Goal: Task Accomplishment & Management: Manage account settings

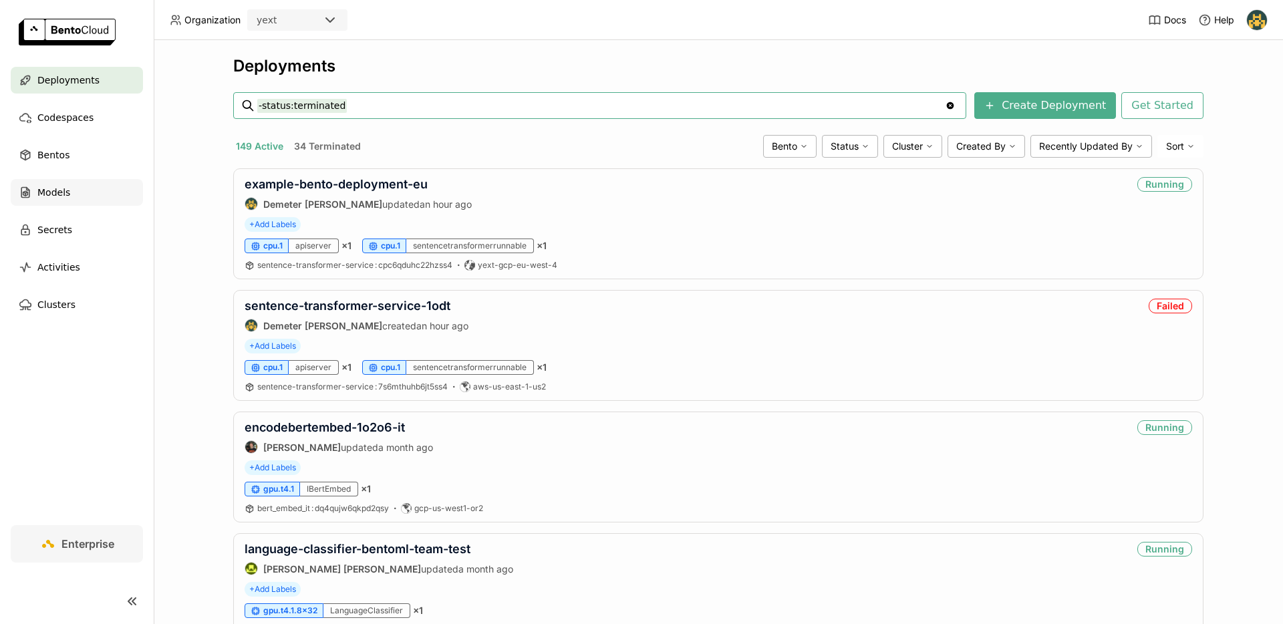
click at [83, 193] on div "Models" at bounding box center [77, 192] width 132 height 27
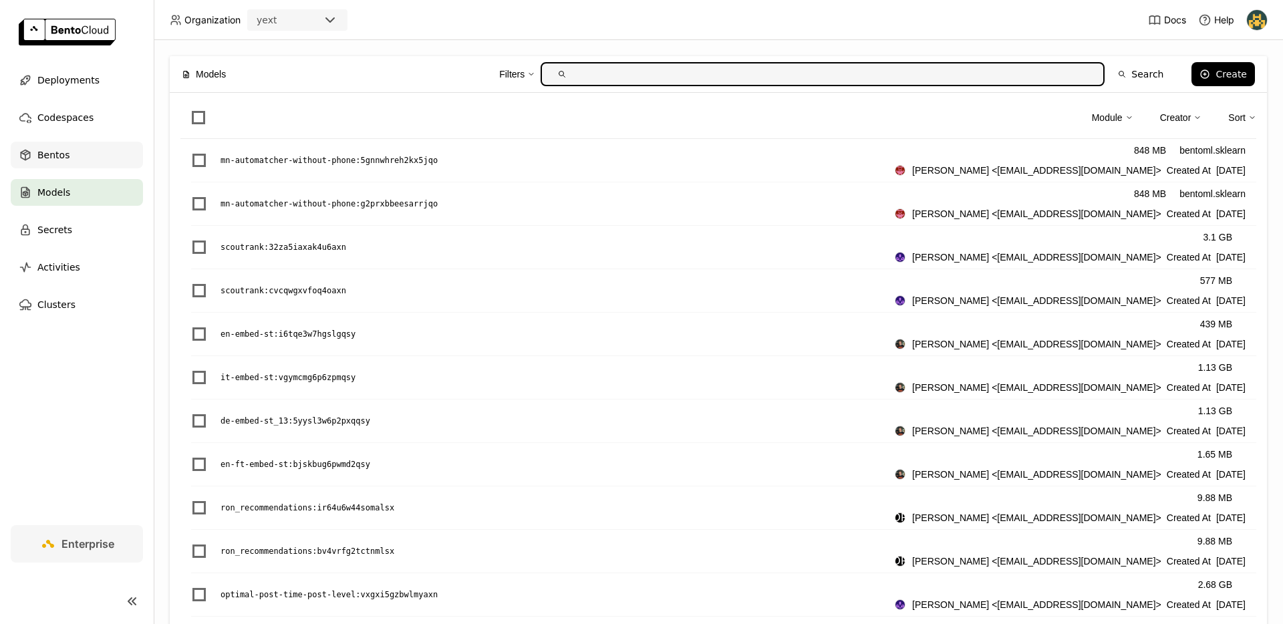
click at [92, 164] on div "Bentos" at bounding box center [77, 155] width 132 height 27
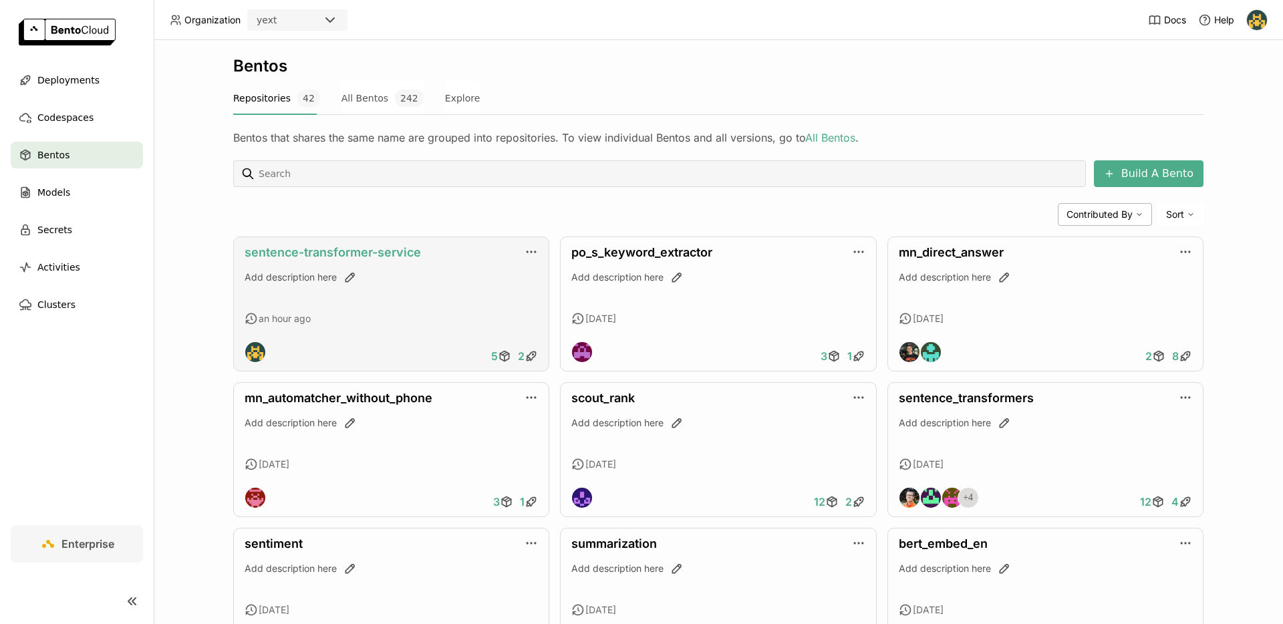
click at [364, 253] on link "sentence-transformer-service" at bounding box center [333, 252] width 176 height 14
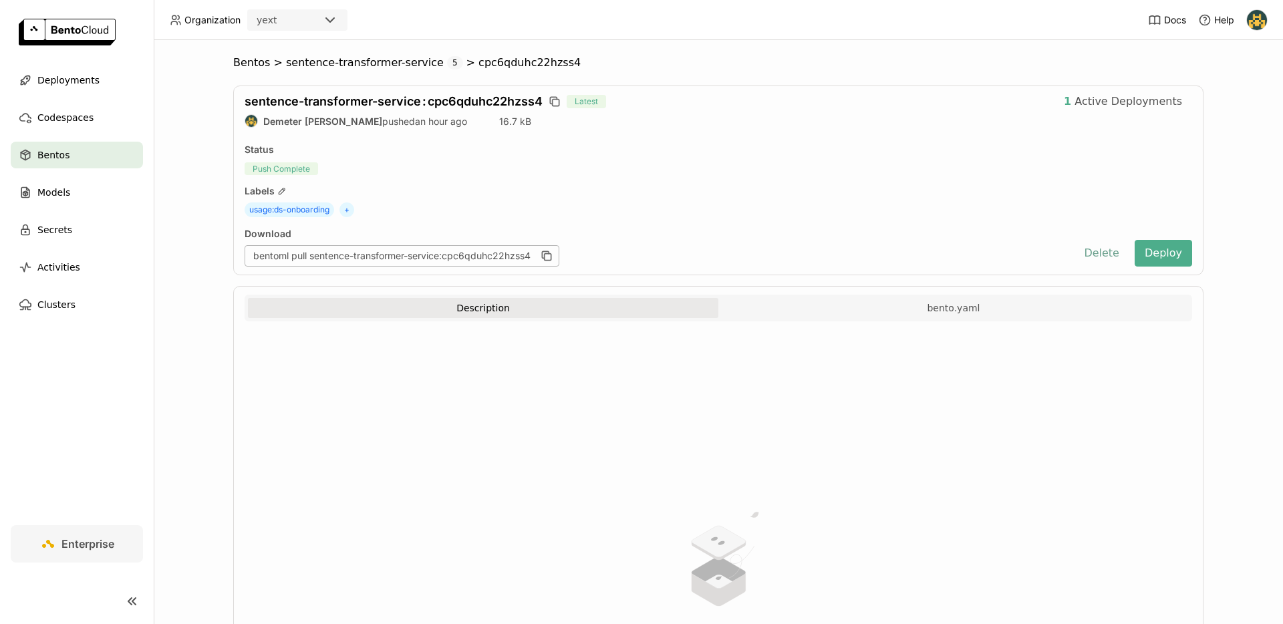
click at [1086, 251] on button "Delete" at bounding box center [1101, 253] width 55 height 27
click at [87, 84] on span "Deployments" at bounding box center [68, 80] width 62 height 16
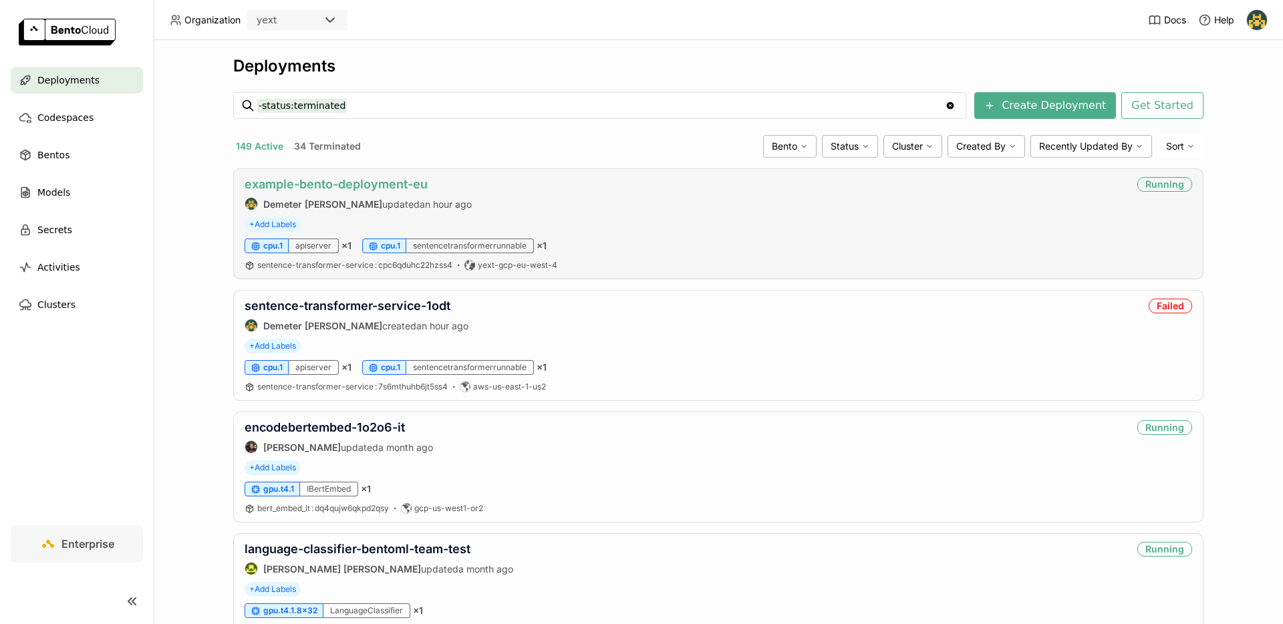
click at [383, 186] on link "example-bento-deployment-eu" at bounding box center [336, 184] width 183 height 14
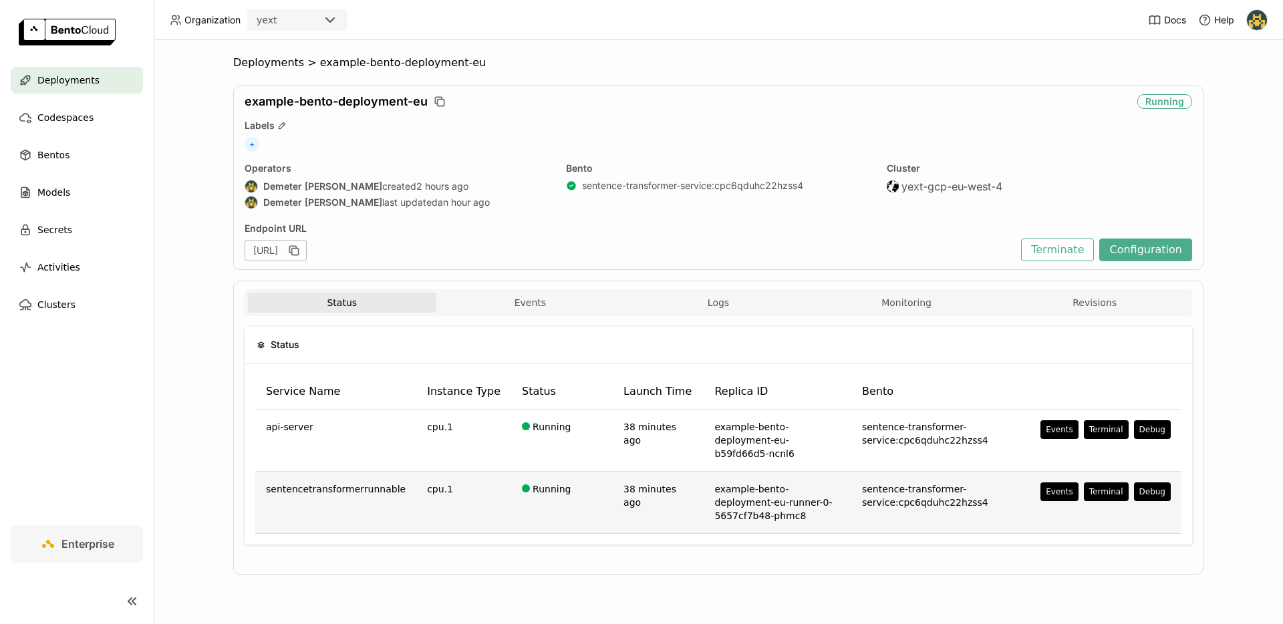
click at [791, 480] on td "example-bento-deployment-eu-runner-0-5657cf7b48-phmc8" at bounding box center [778, 503] width 148 height 62
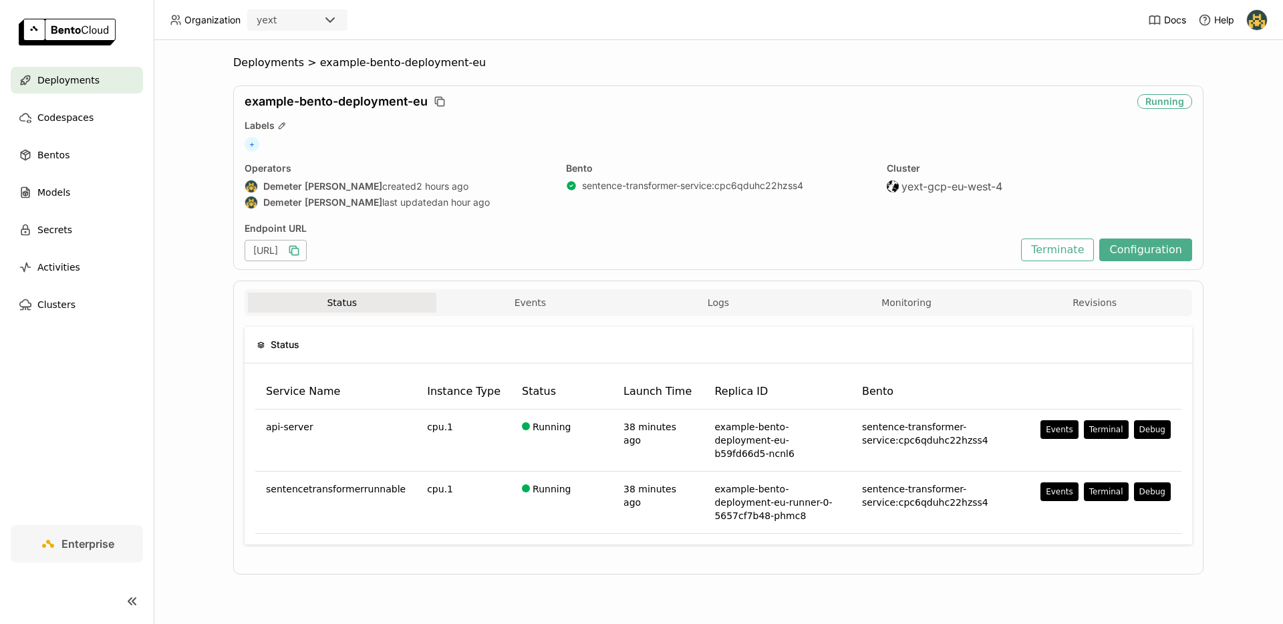
click at [307, 255] on div "[URL]" at bounding box center [276, 250] width 62 height 21
click at [301, 245] on icon "button" at bounding box center [293, 250] width 13 height 13
click at [595, 221] on div "example-bento-deployment-eu Running Labels + Operators Demeter [PERSON_NAME] cr…" at bounding box center [718, 178] width 970 height 184
click at [523, 299] on button "Events" at bounding box center [530, 303] width 188 height 20
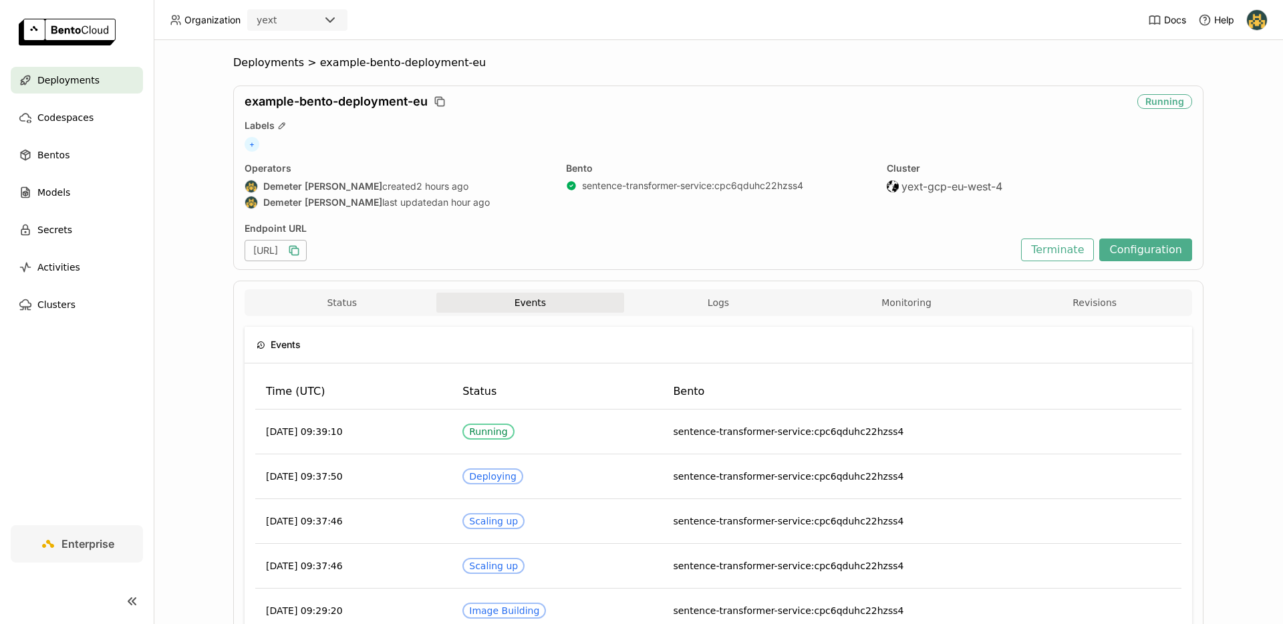
click at [761, 318] on div "Events Time (UTC) Status Bento [DATE] 09:39:10 Running sentence-transformer-ser…" at bounding box center [719, 616] width 948 height 600
click at [731, 306] on button "Logs" at bounding box center [718, 303] width 188 height 20
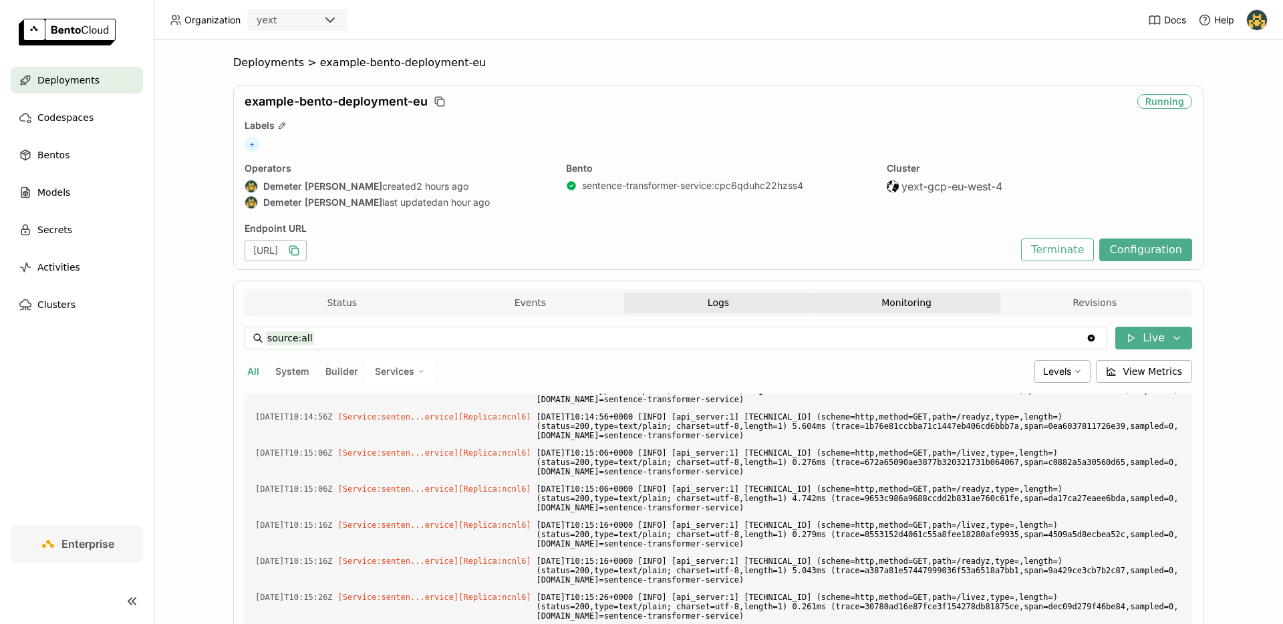
scroll to position [3334, 0]
click at [859, 312] on button "Monitoring" at bounding box center [907, 303] width 188 height 20
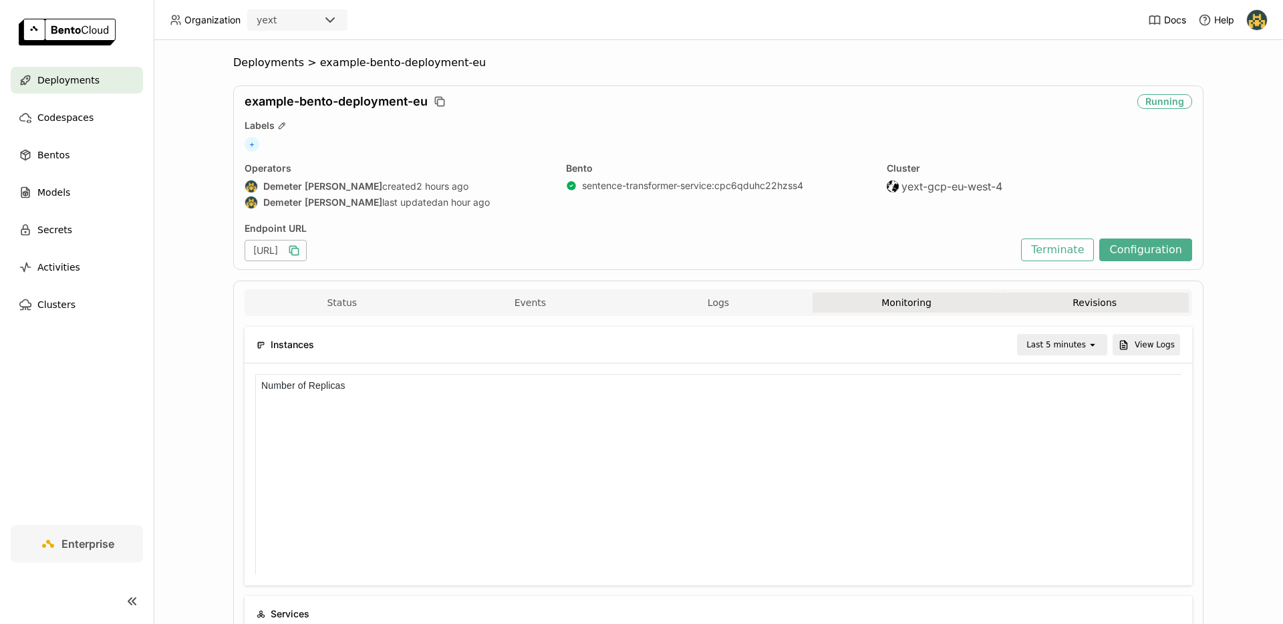
click at [1102, 302] on button "Revisions" at bounding box center [1095, 303] width 188 height 20
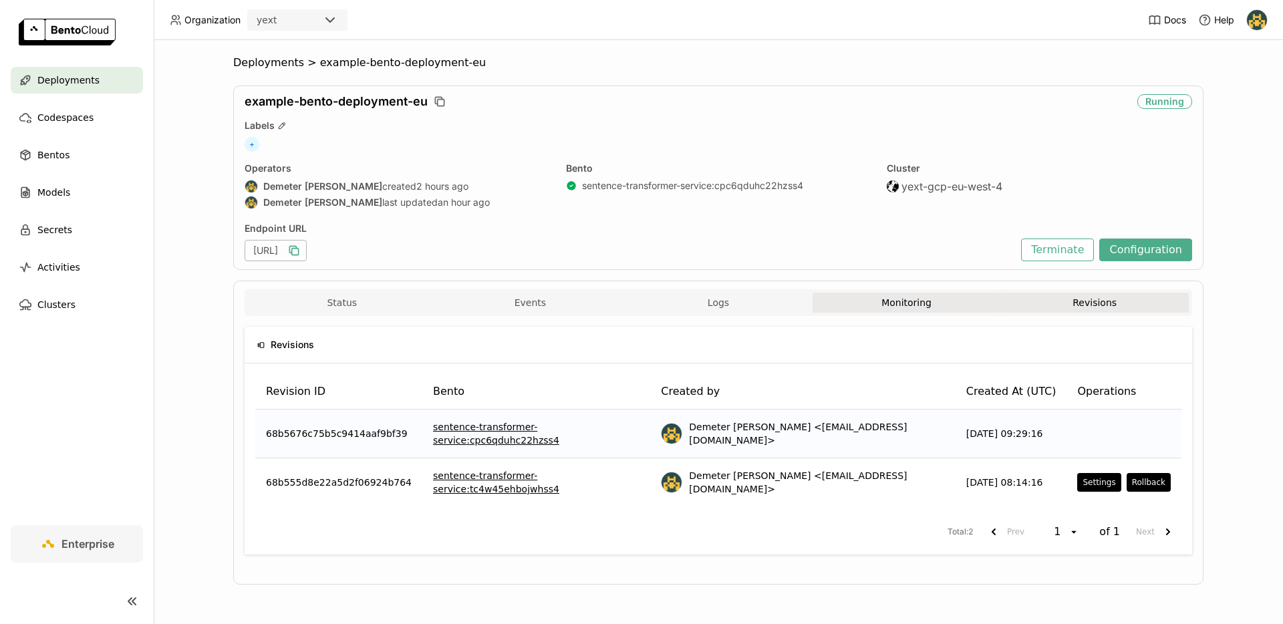
click at [940, 302] on button "Monitoring" at bounding box center [907, 303] width 188 height 20
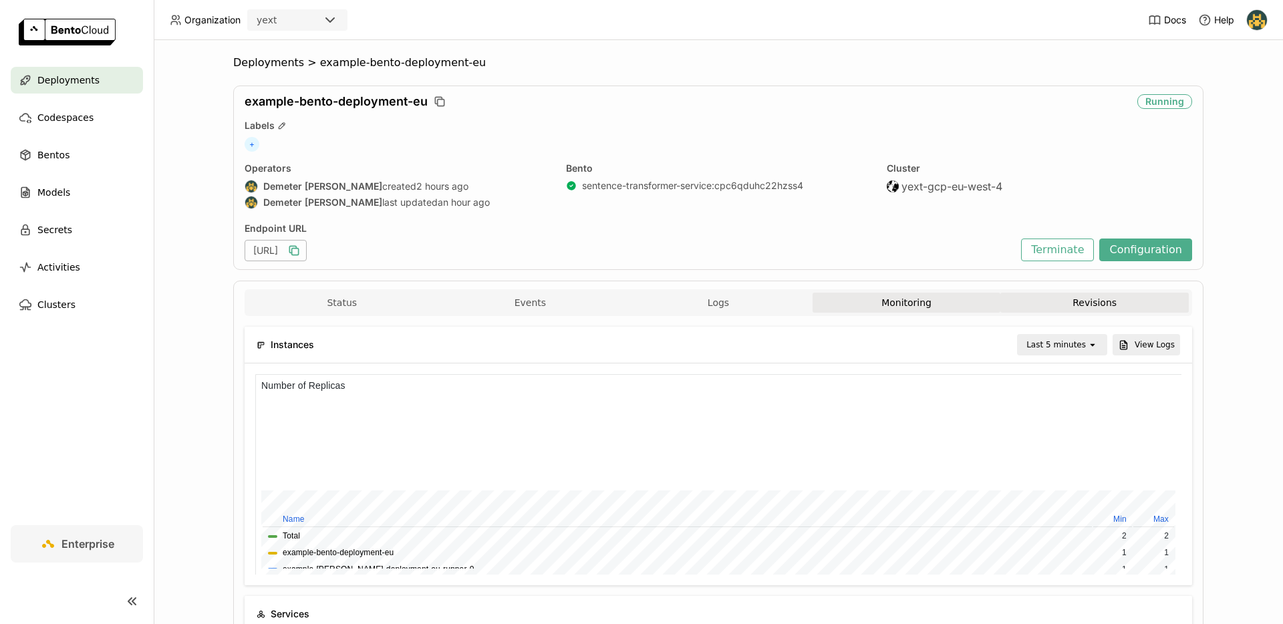
drag, startPoint x: 1046, startPoint y: 307, endPoint x: 1039, endPoint y: 307, distance: 7.4
click at [1046, 307] on button "Revisions" at bounding box center [1095, 303] width 188 height 20
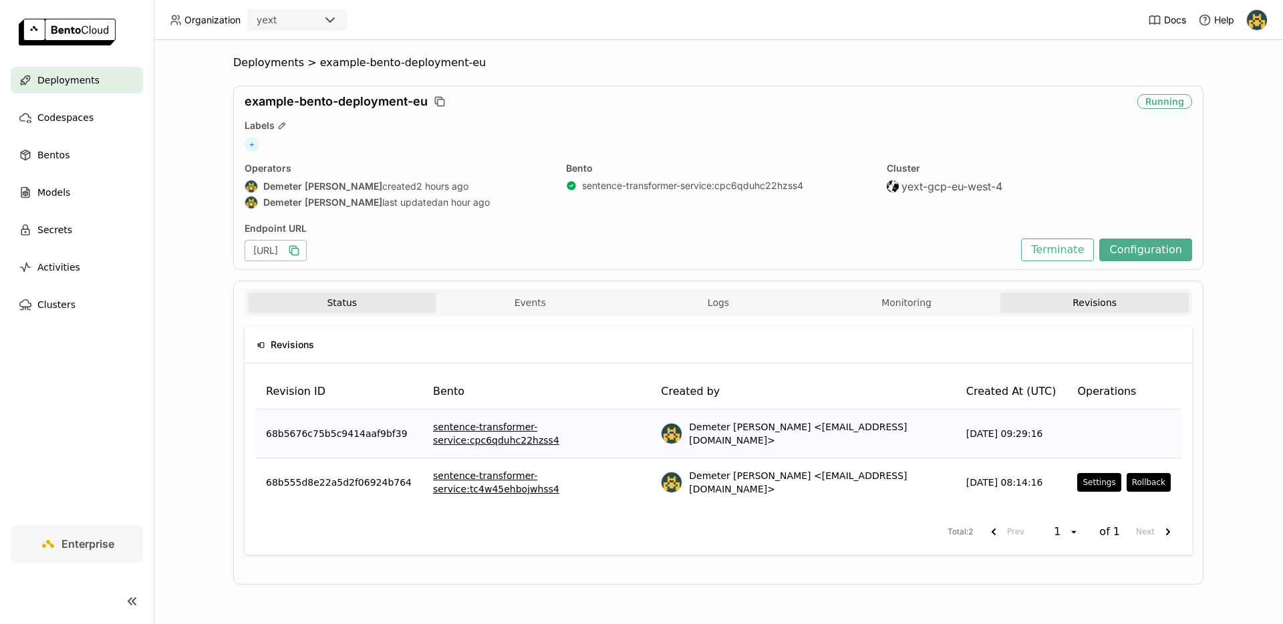
click at [350, 305] on button "Status" at bounding box center [342, 303] width 188 height 20
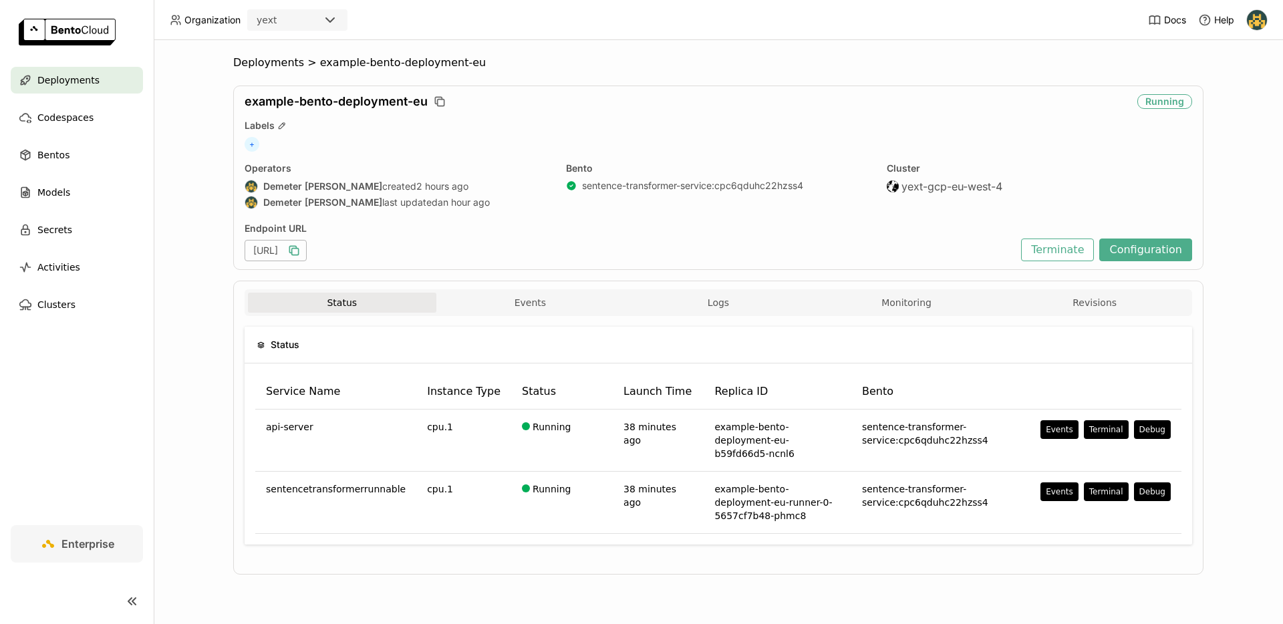
click at [1048, 291] on div "Status Events Logs Monitoring Revisions" at bounding box center [719, 302] width 948 height 27
click at [1078, 299] on button "Revisions" at bounding box center [1095, 303] width 188 height 20
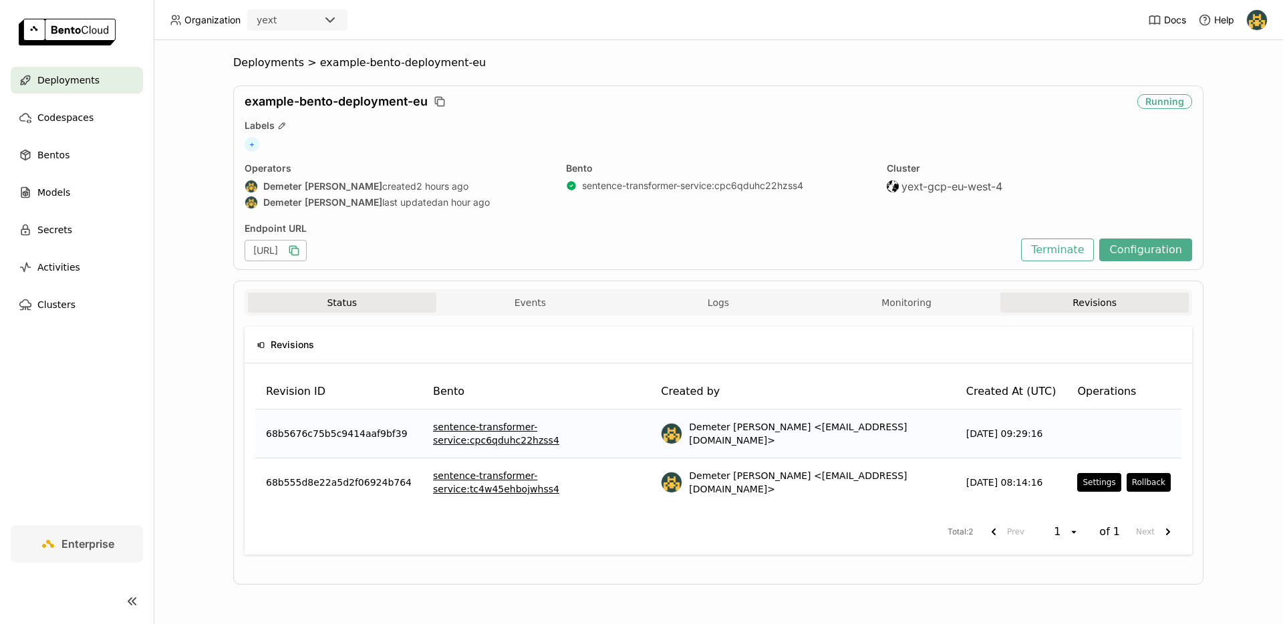
click at [323, 305] on button "Status" at bounding box center [342, 303] width 188 height 20
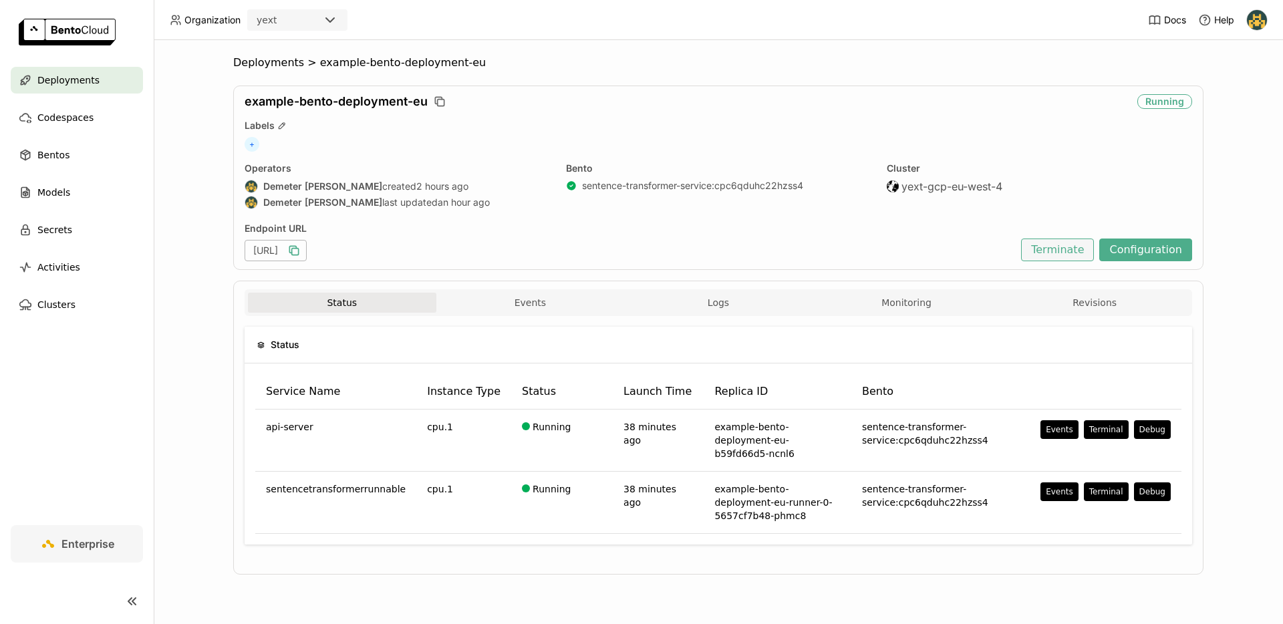
click at [1091, 252] on button "Terminate" at bounding box center [1057, 250] width 73 height 23
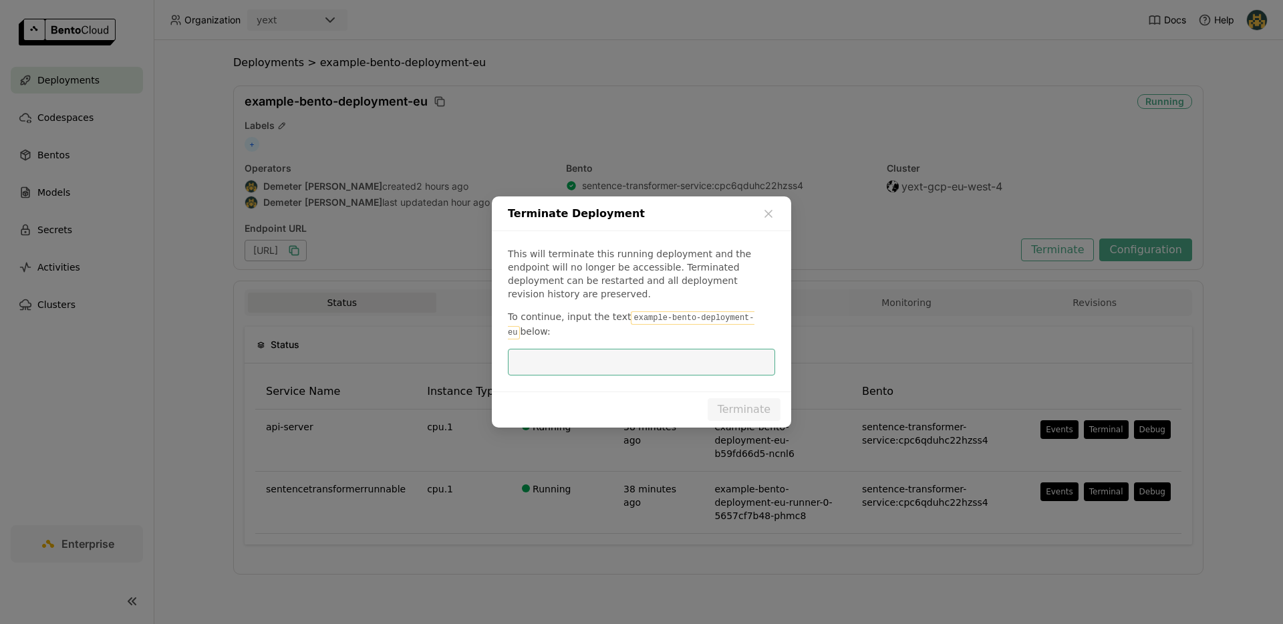
click at [674, 302] on div "This will terminate this running deployment and the endpoint will no longer be …" at bounding box center [641, 311] width 299 height 160
click at [672, 311] on code "example-bento-deployment-eu" at bounding box center [631, 325] width 247 height 28
drag, startPoint x: 626, startPoint y: 313, endPoint x: 790, endPoint y: 311, distance: 163.8
click at [790, 311] on div "This will terminate this running deployment and the endpoint will no longer be …" at bounding box center [641, 311] width 299 height 160
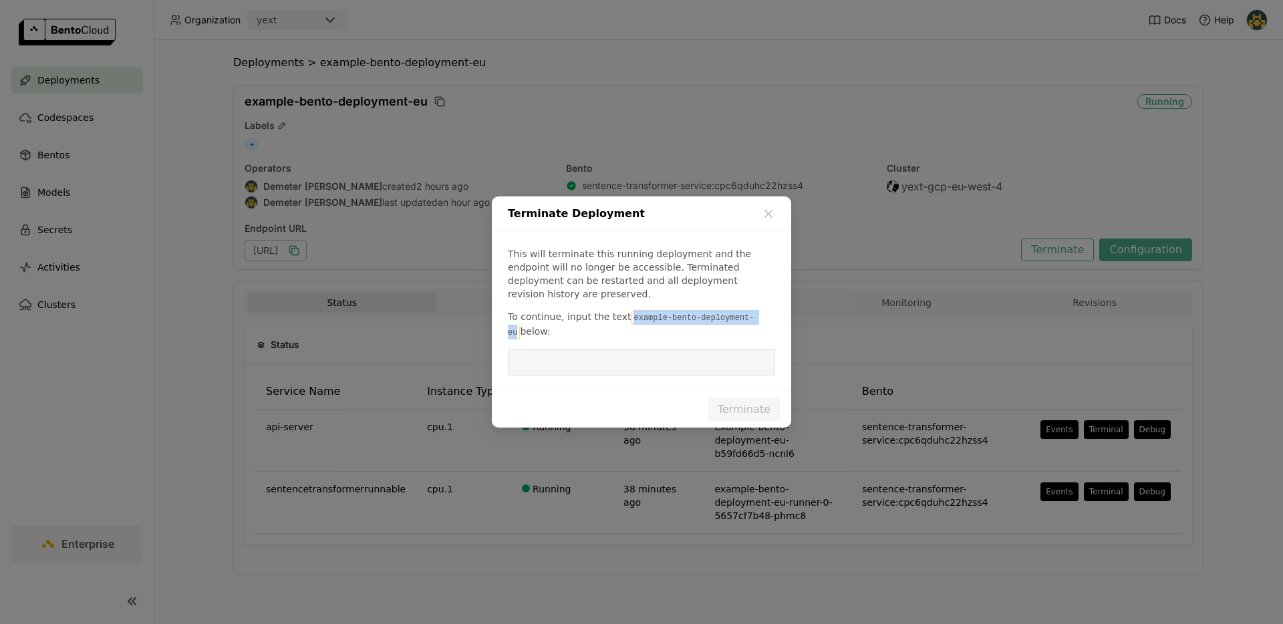
copy code "example-bento-deployment-eu"
click at [664, 354] on input "dialog" at bounding box center [641, 362] width 251 height 25
paste input "example-bento-deployment-eu"
type input "example-bento-deployment-eu"
click at [748, 398] on button "Terminate" at bounding box center [744, 409] width 73 height 23
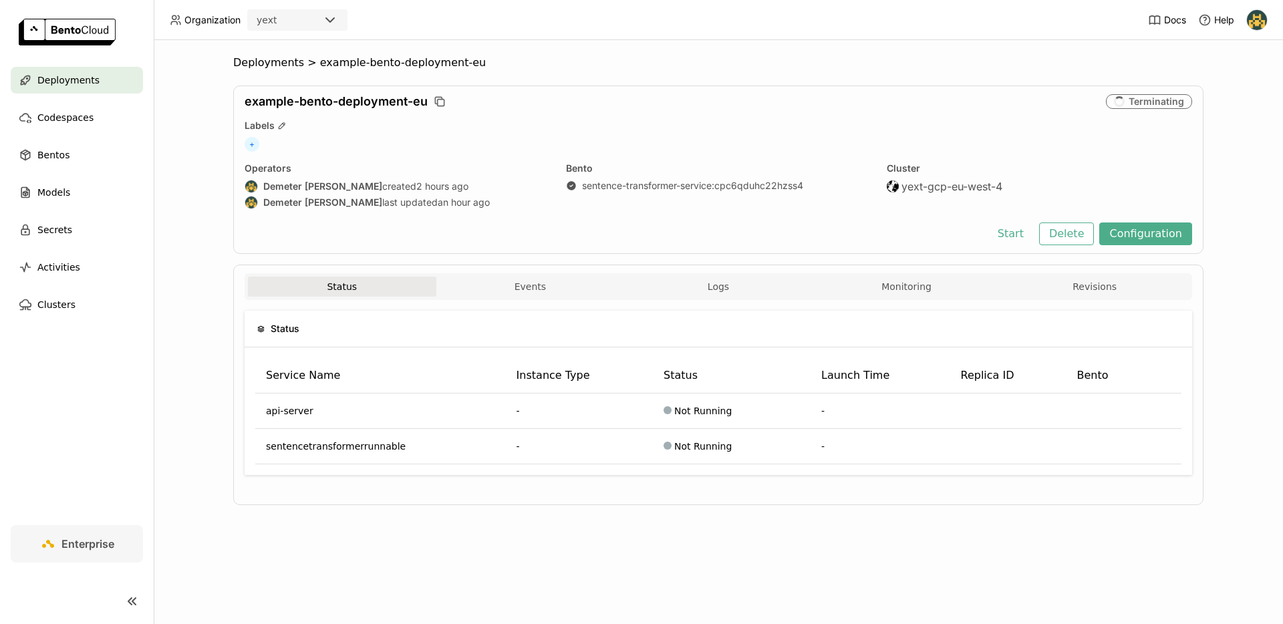
click at [73, 85] on span "Deployments" at bounding box center [68, 80] width 62 height 16
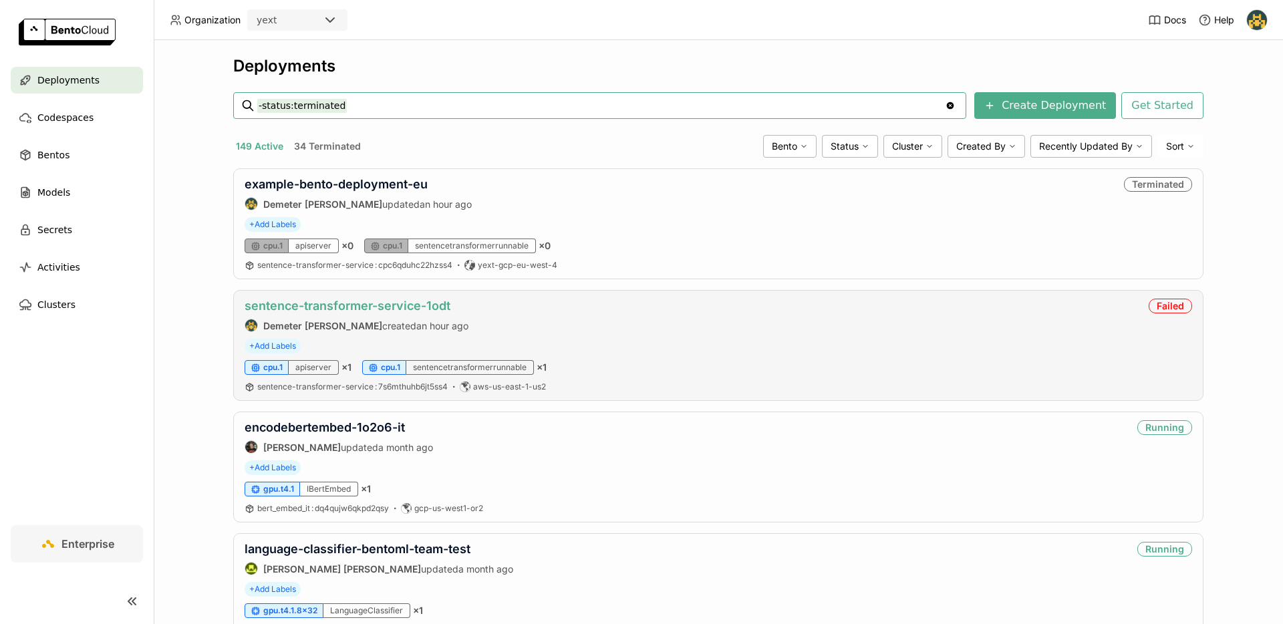
click at [416, 307] on link "sentence-transformer-service-1odt" at bounding box center [348, 306] width 206 height 14
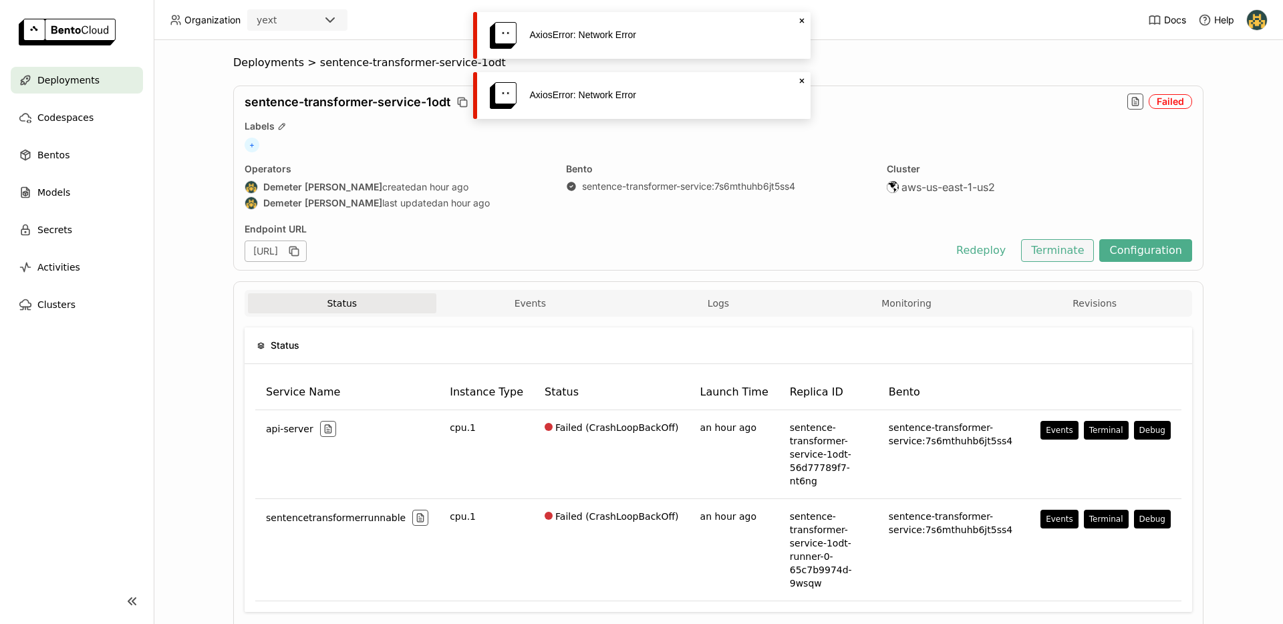
click at [1055, 250] on button "Terminate" at bounding box center [1057, 250] width 73 height 23
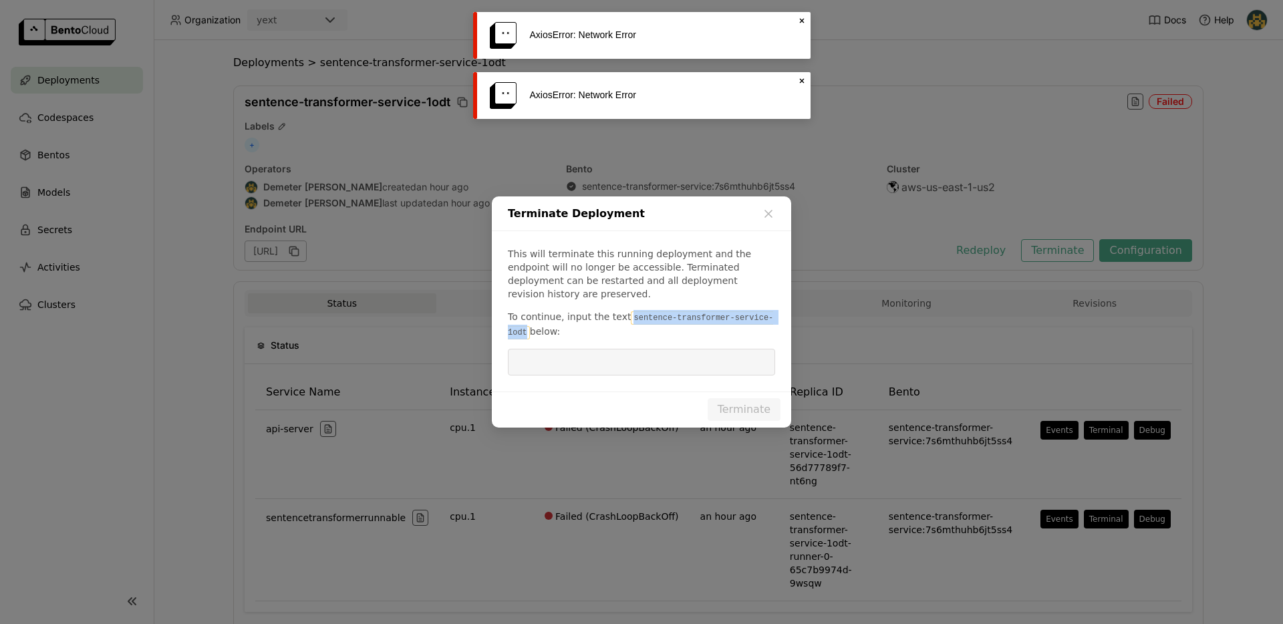
drag, startPoint x: 626, startPoint y: 314, endPoint x: 525, endPoint y: 326, distance: 101.6
click at [525, 326] on code "sentence-transformer-service-1odt" at bounding box center [640, 325] width 265 height 28
copy code "sentence-transformer-service-1odt"
click at [587, 353] on input "dialog" at bounding box center [641, 362] width 251 height 25
paste input "sentence-transformer-service-1odt"
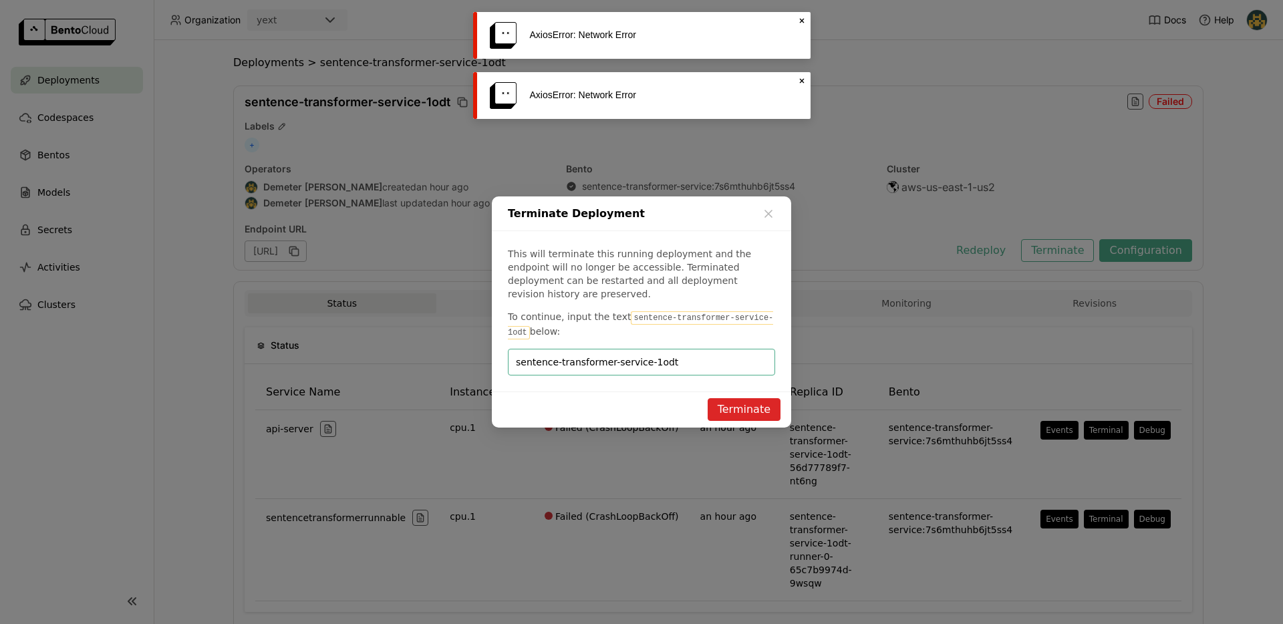
type input "sentence-transformer-service-1odt"
click at [745, 398] on button "Terminate" at bounding box center [744, 409] width 73 height 23
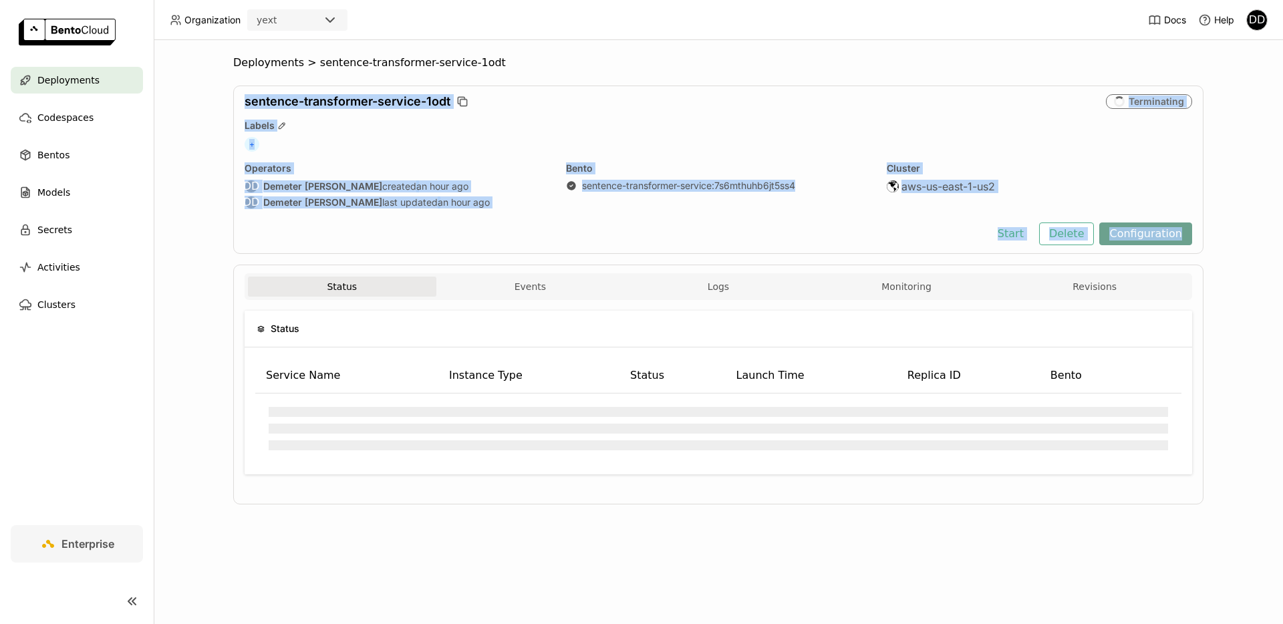
drag, startPoint x: 1220, startPoint y: 240, endPoint x: 1117, endPoint y: 239, distance: 103.6
click at [1216, 240] on div "Deployments > sentence-transformer-service-1odt sentence-transformer-service-1o…" at bounding box center [718, 332] width 1129 height 584
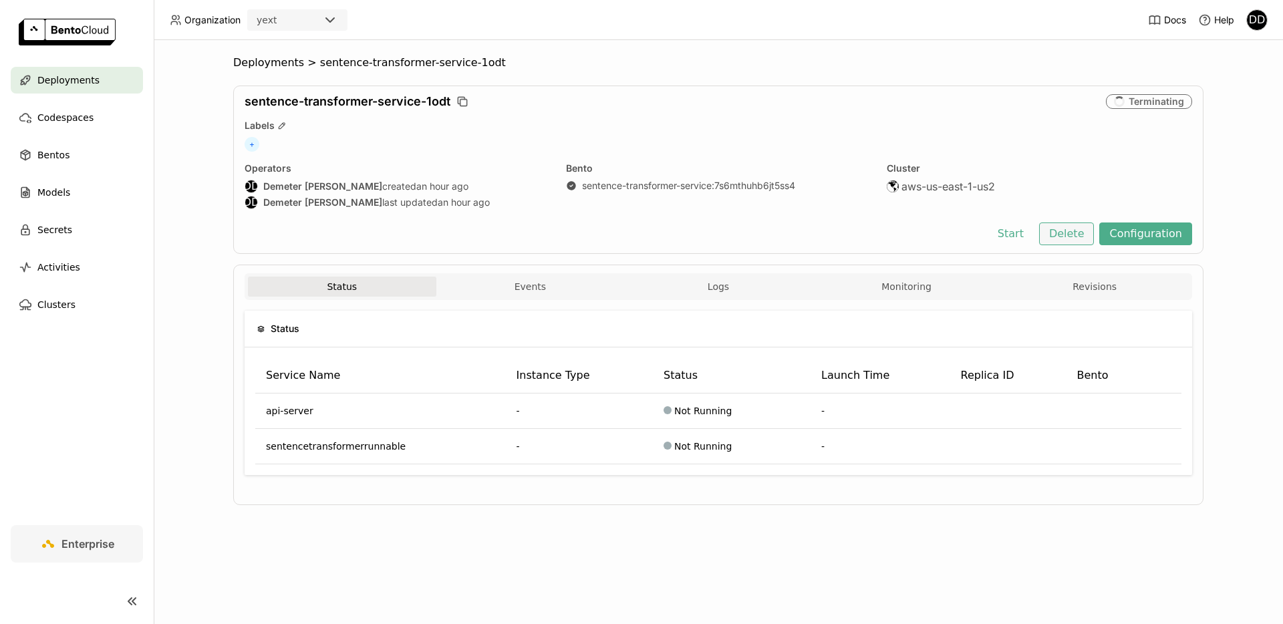
click at [1084, 233] on button "Delete" at bounding box center [1066, 234] width 55 height 23
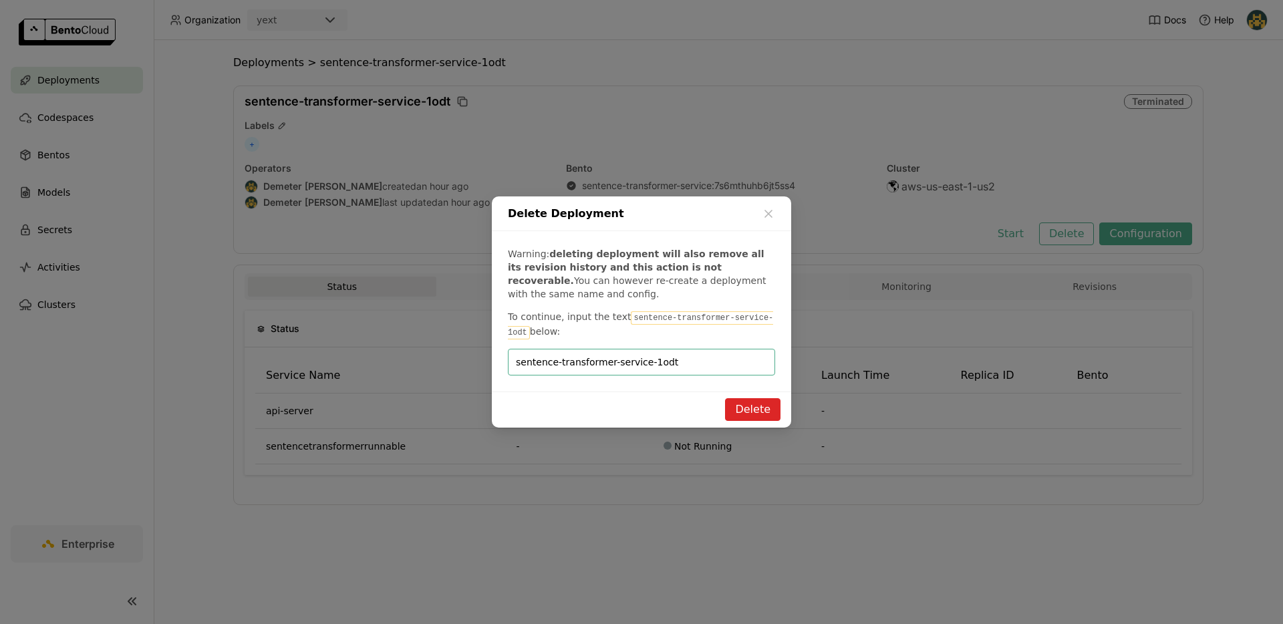
type input "sentence-transformer-service-1odt"
click at [751, 407] on button "Delete" at bounding box center [752, 409] width 55 height 23
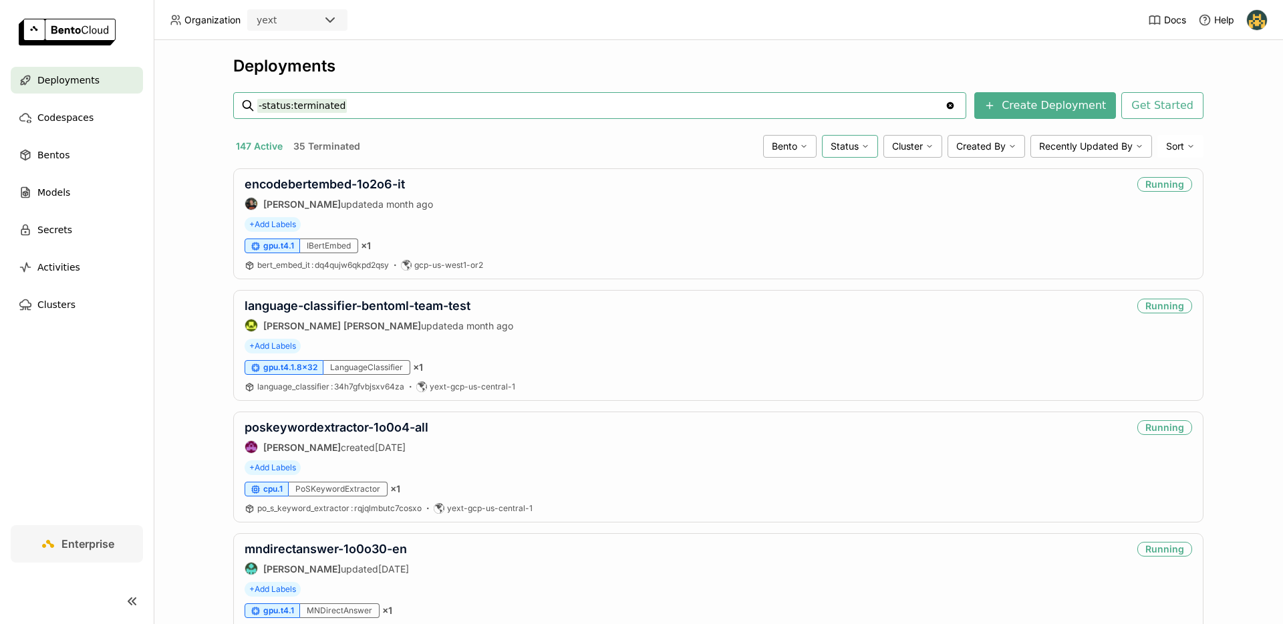
click at [848, 146] on span "Status" at bounding box center [845, 146] width 28 height 12
click at [777, 229] on li "Terminated" at bounding box center [798, 243] width 160 height 32
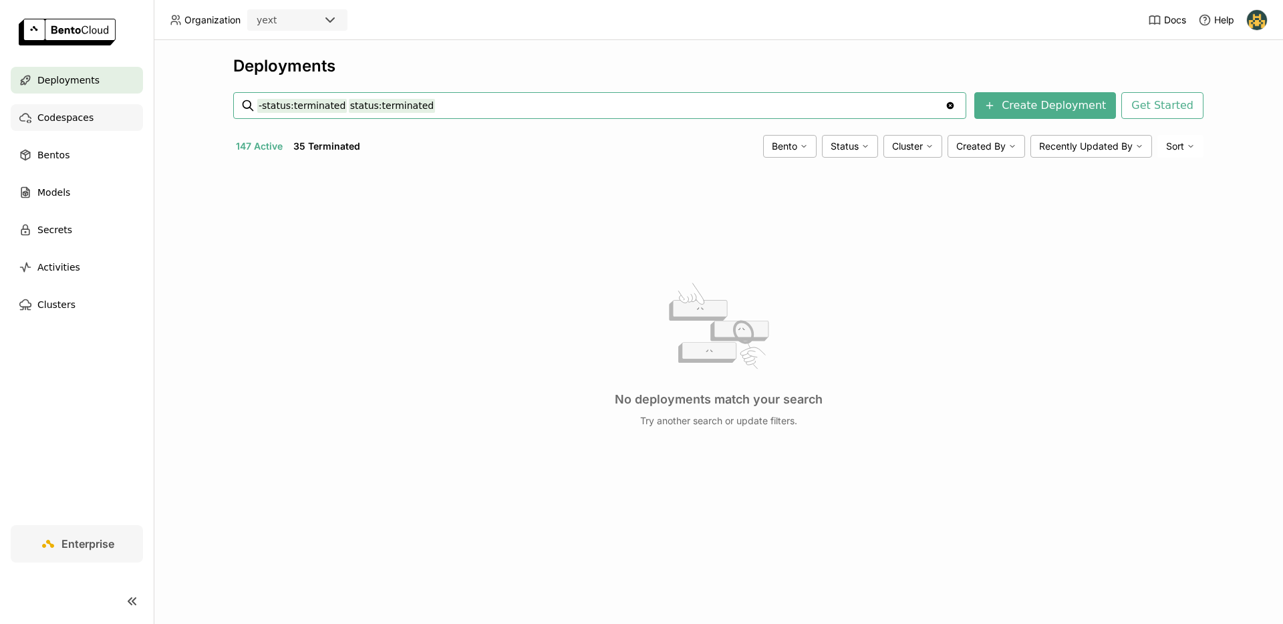
drag, startPoint x: 340, startPoint y: 103, endPoint x: 142, endPoint y: 106, distance: 198.5
click at [142, 106] on main "Deployments Codespaces Bentos Models Secrets Activities Clusters Enterprise Dep…" at bounding box center [641, 312] width 1283 height 624
type input "status:terminated"
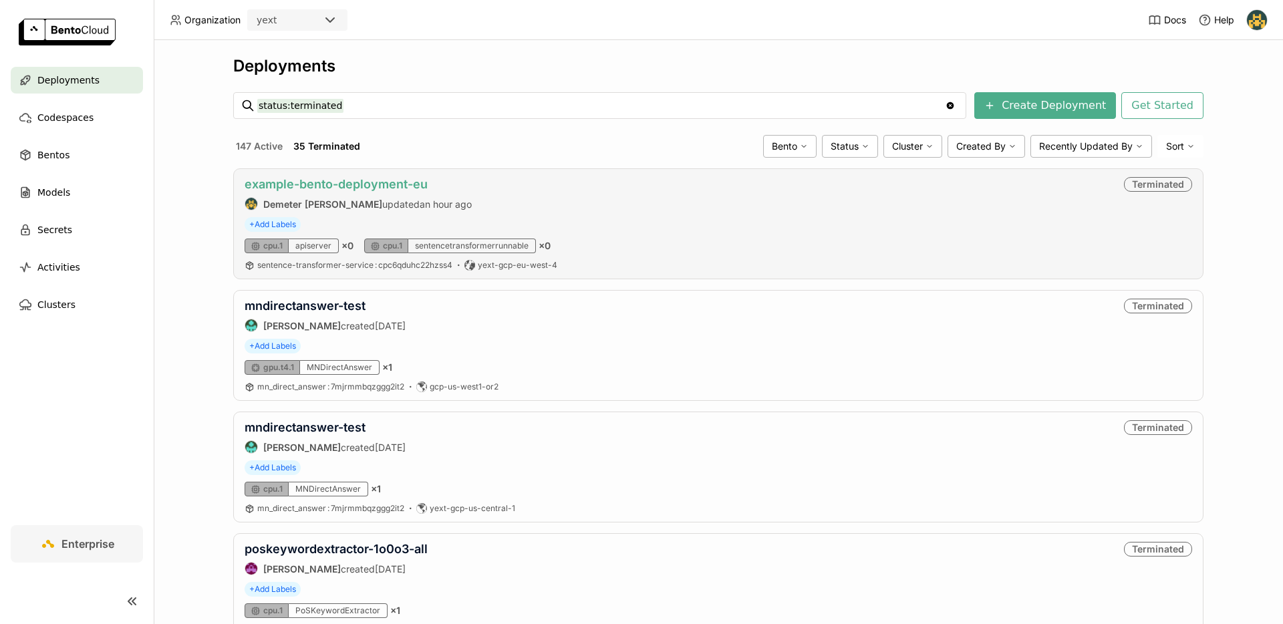
click at [375, 188] on link "example-bento-deployment-eu" at bounding box center [336, 184] width 183 height 14
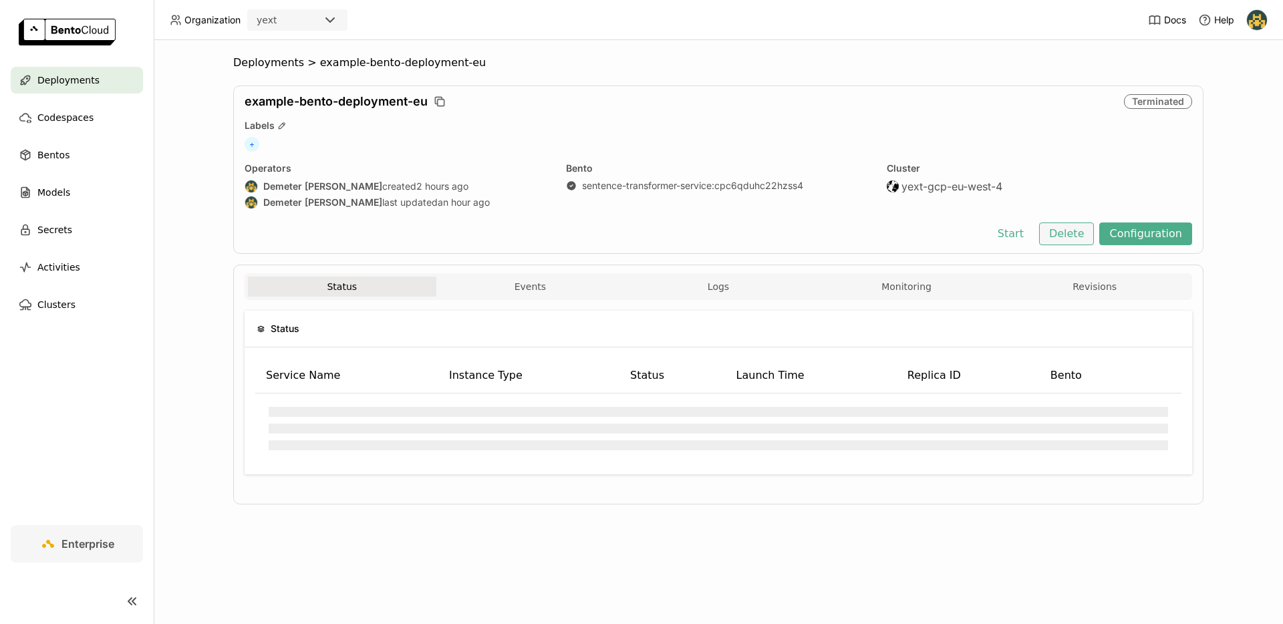
click at [1076, 241] on button "Delete" at bounding box center [1066, 234] width 55 height 23
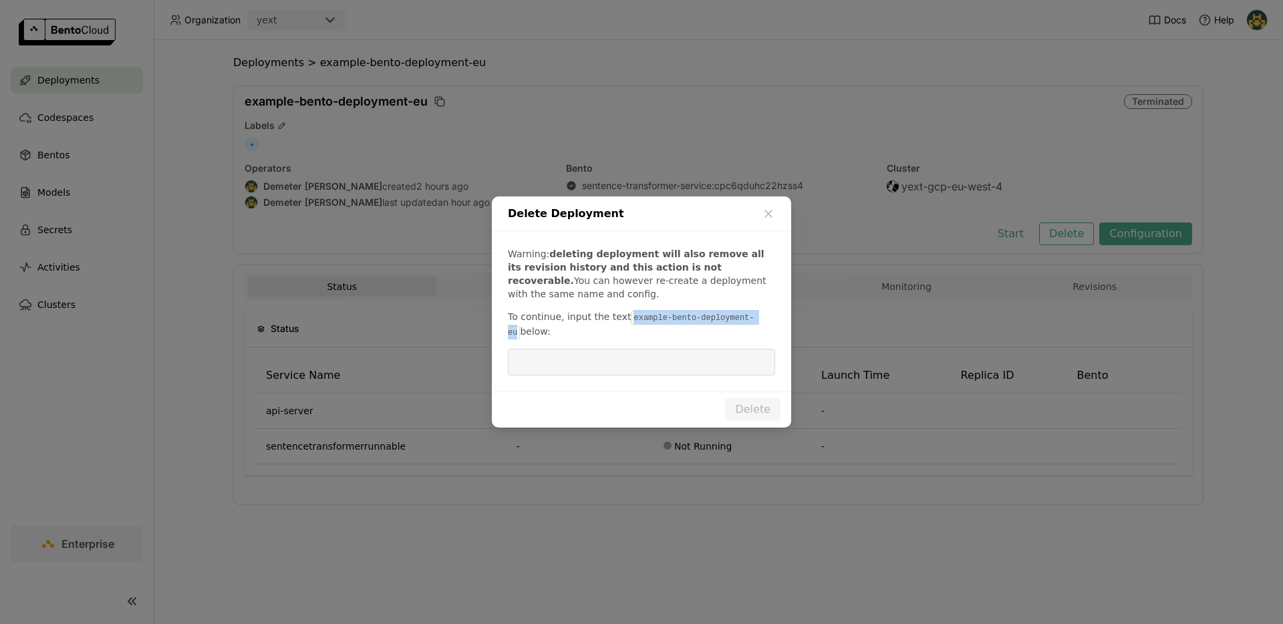
drag, startPoint x: 625, startPoint y: 321, endPoint x: 762, endPoint y: 317, distance: 137.1
click at [762, 317] on p "To continue, input the text example-bento-deployment-eu below:" at bounding box center [641, 324] width 267 height 29
copy code "example-bento-deployment-eu"
click at [717, 366] on input "dialog" at bounding box center [641, 362] width 251 height 25
paste input "example-bento-deployment-eu"
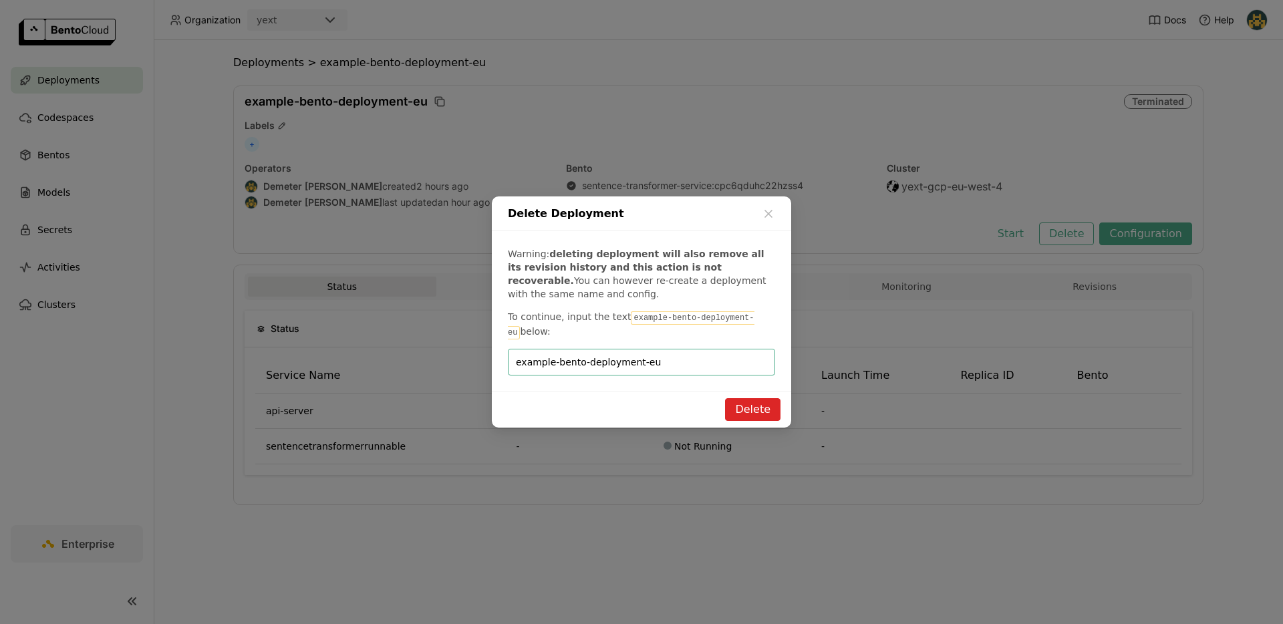
type input "example-bento-deployment-eu"
click at [763, 408] on button "Delete" at bounding box center [752, 409] width 55 height 23
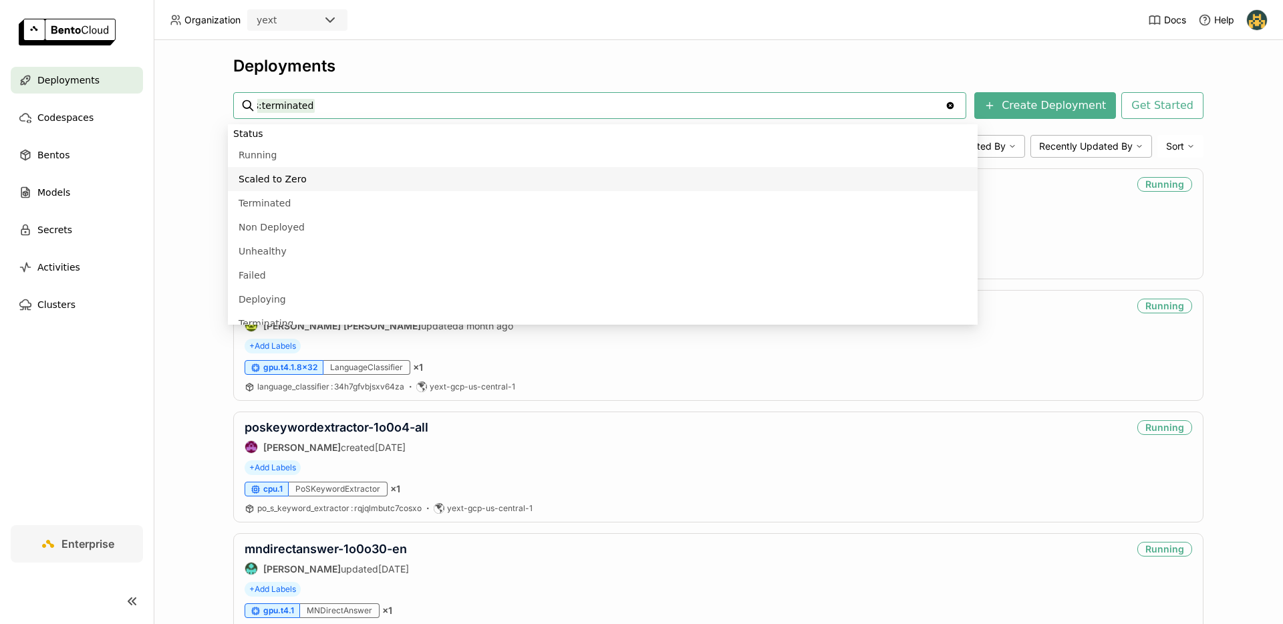
scroll to position [0, 39]
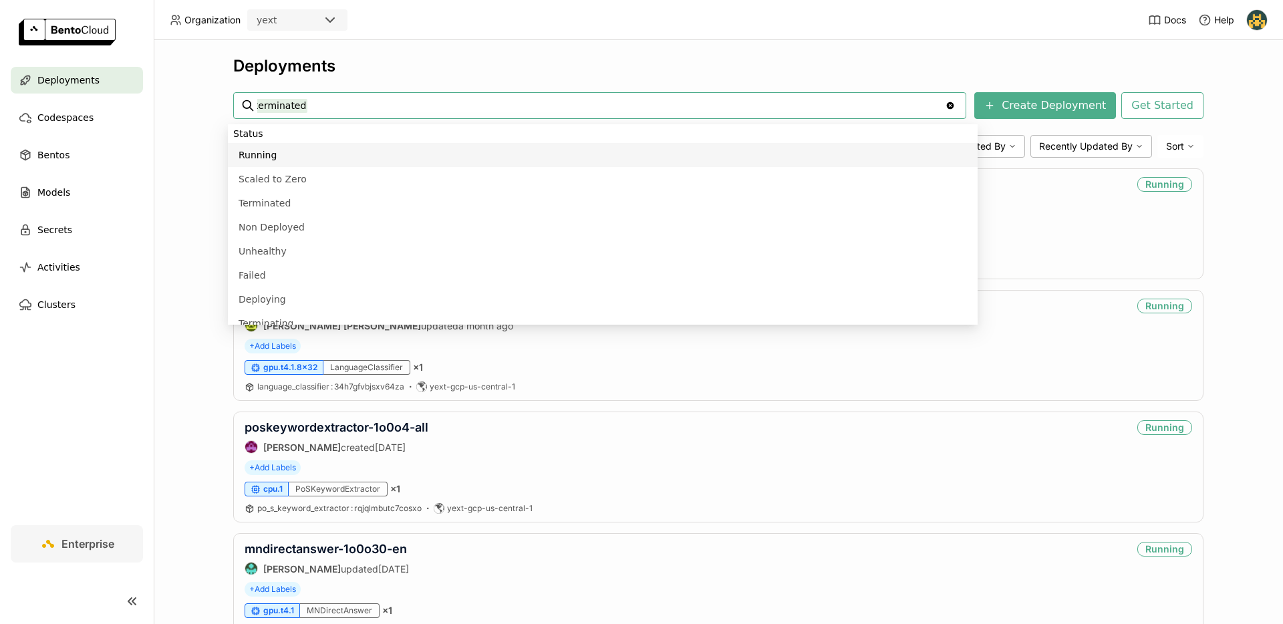
click at [199, 191] on div "Deployments -status:terminated -status:terminated Clear value Create Deployment…" at bounding box center [718, 332] width 1129 height 584
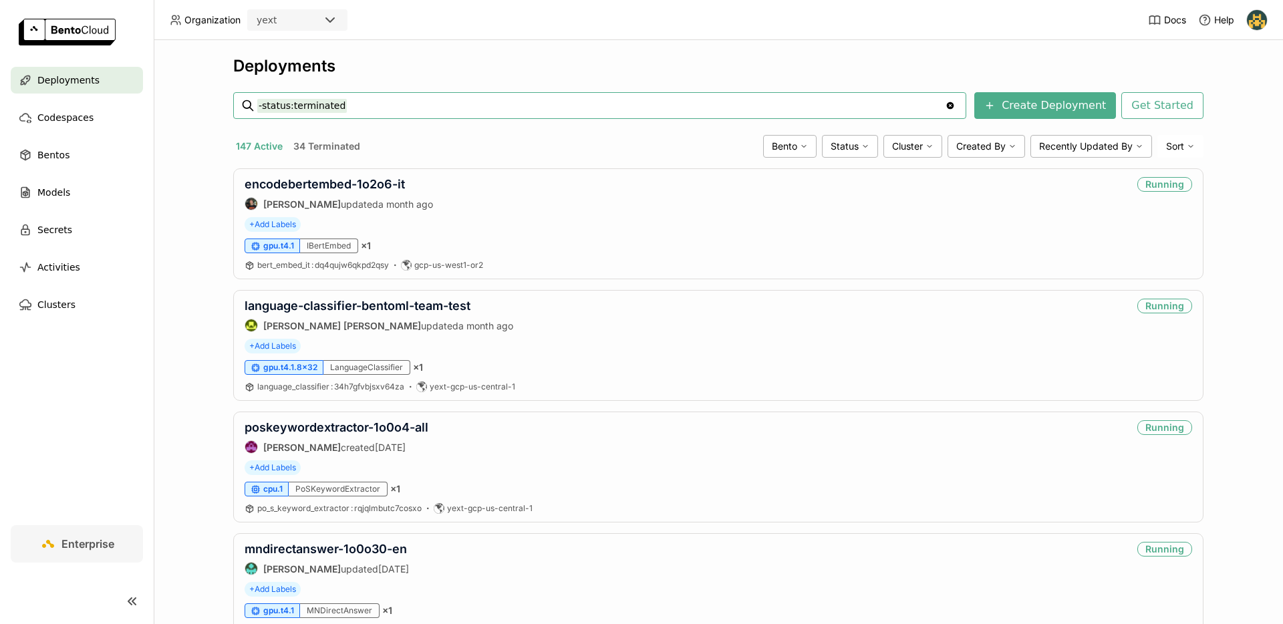
click at [259, 106] on input "-status:terminated" at bounding box center [601, 105] width 688 height 21
click at [261, 105] on input "-status:terminated" at bounding box center [601, 105] width 688 height 21
click at [259, 110] on input "-status:terminated" at bounding box center [601, 105] width 688 height 21
type input "status:terminated"
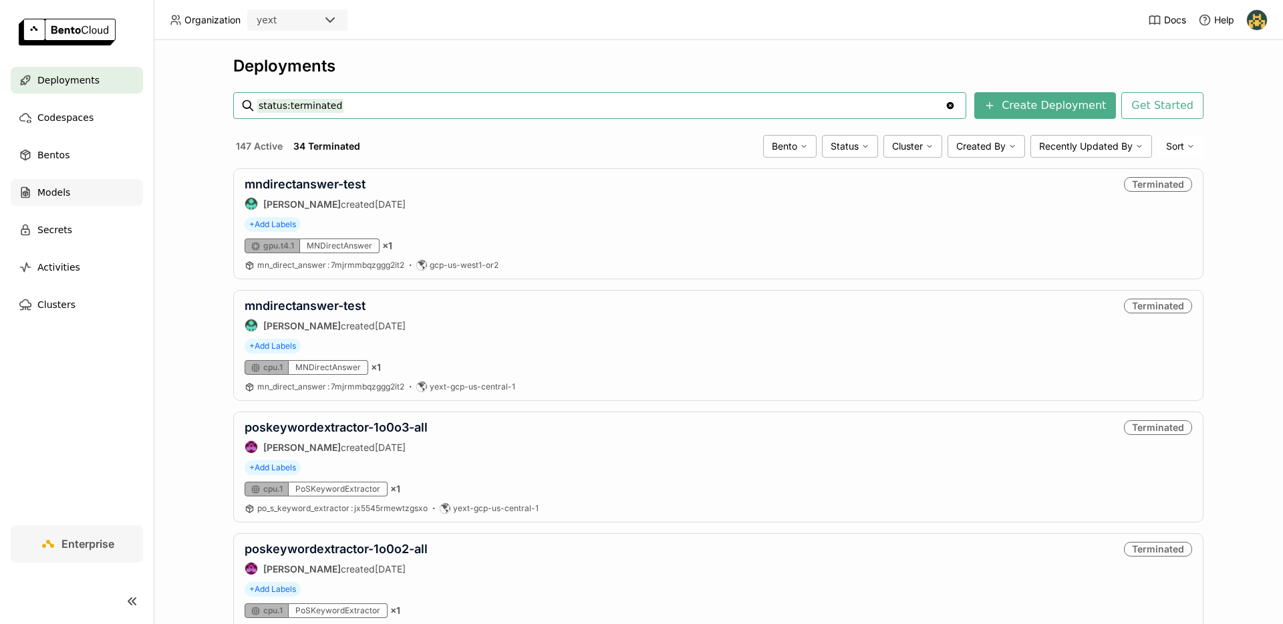
click at [70, 180] on div "Models" at bounding box center [77, 192] width 132 height 27
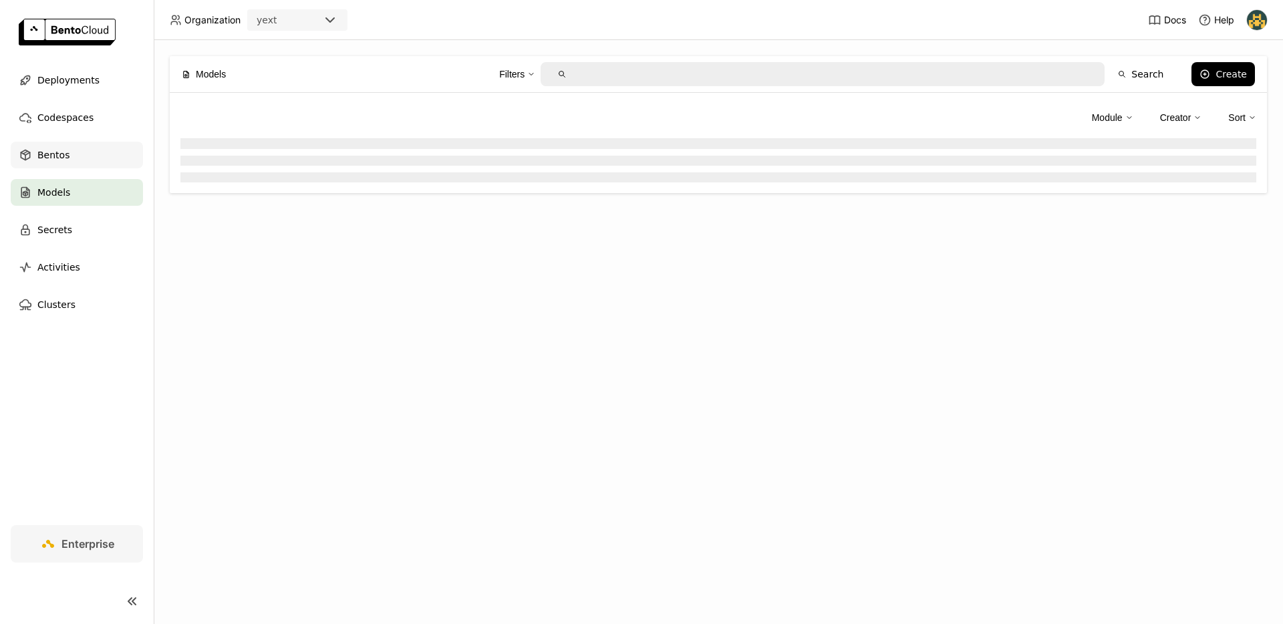
click at [72, 146] on div "Bentos" at bounding box center [77, 155] width 132 height 27
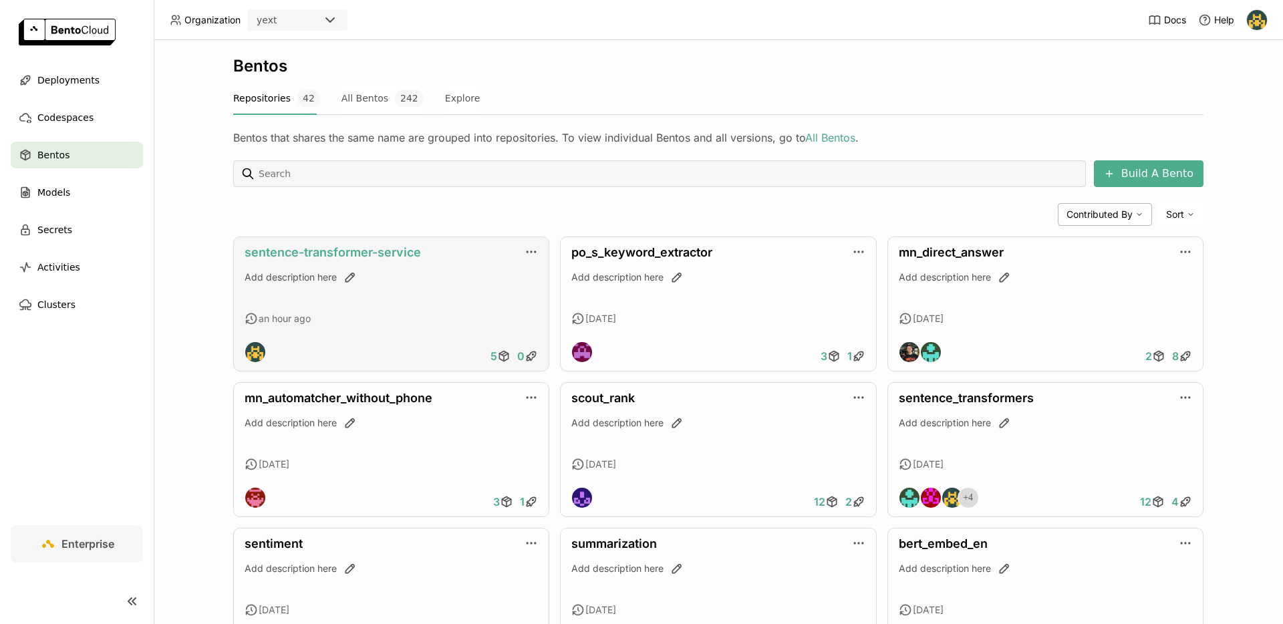
click at [390, 251] on link "sentence-transformer-service" at bounding box center [333, 252] width 176 height 14
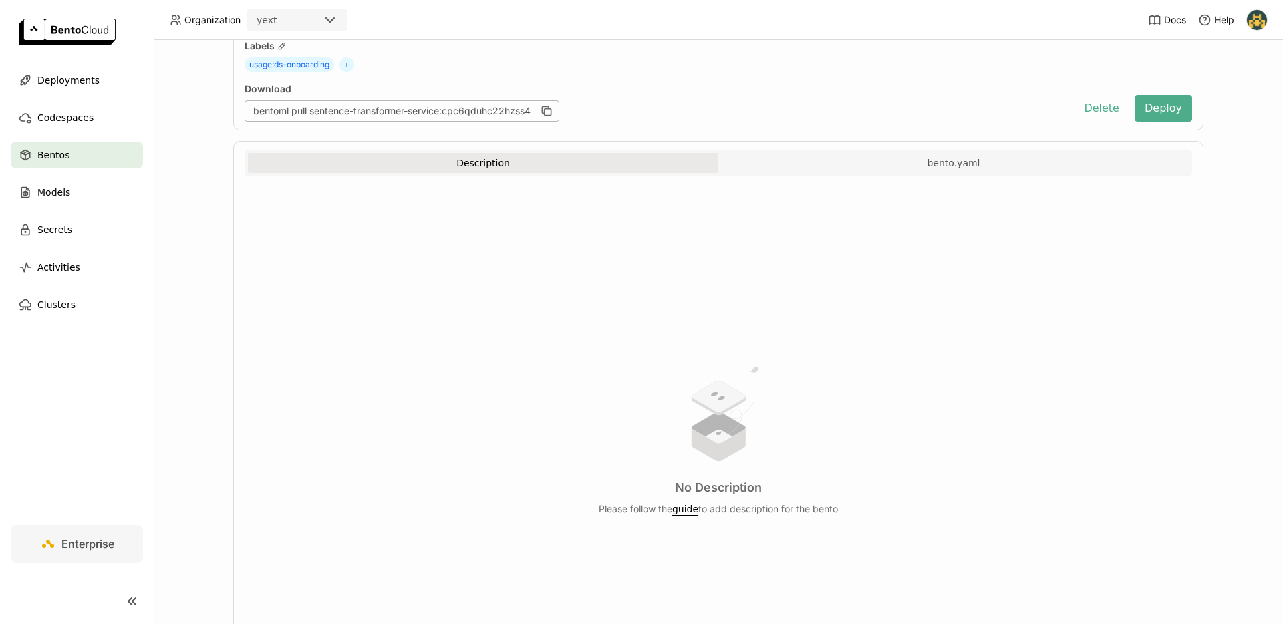
scroll to position [213, 0]
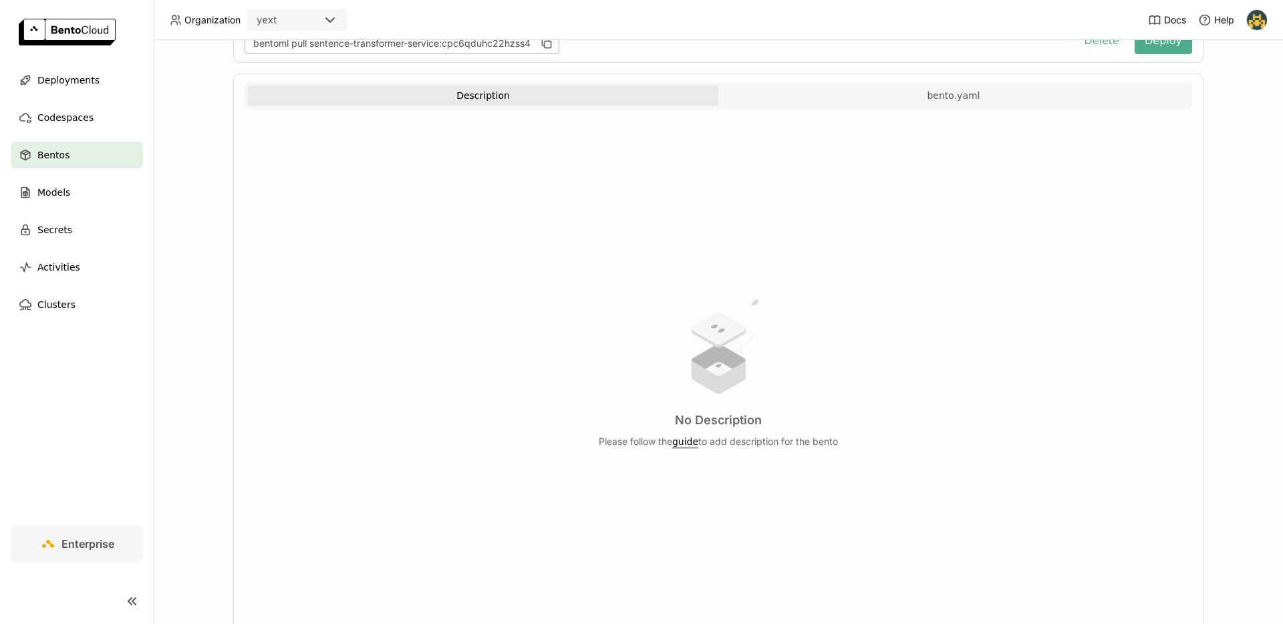
click at [74, 158] on div "Bentos" at bounding box center [77, 155] width 132 height 27
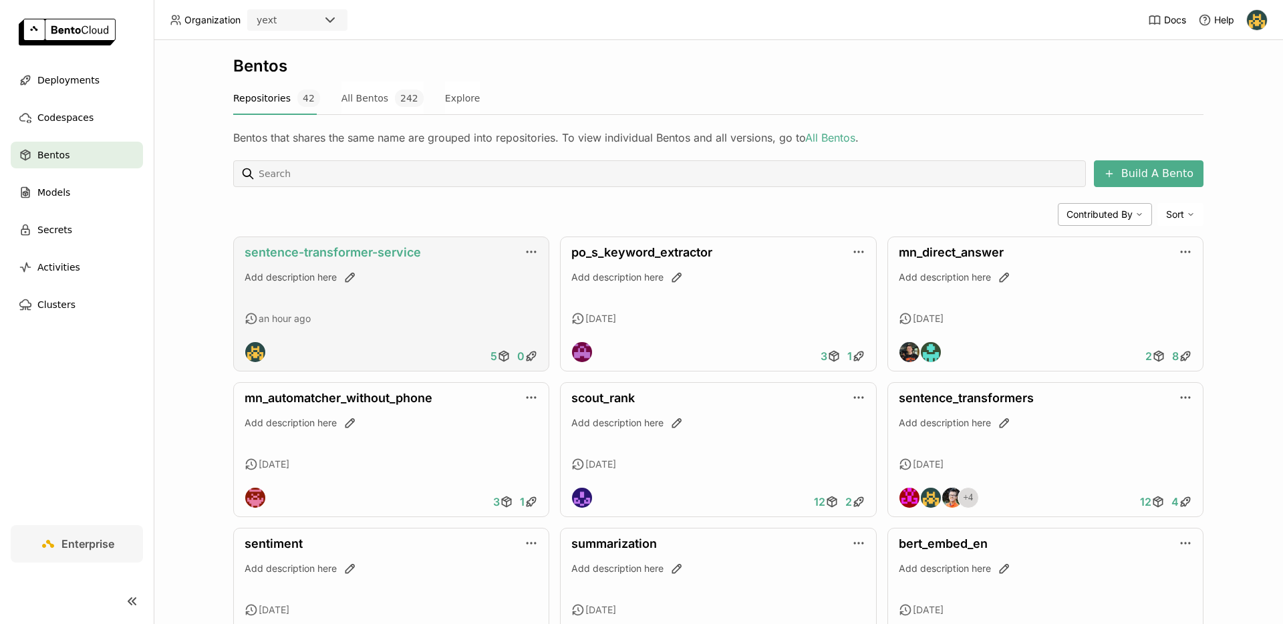
click at [346, 253] on link "sentence-transformer-service" at bounding box center [333, 252] width 176 height 14
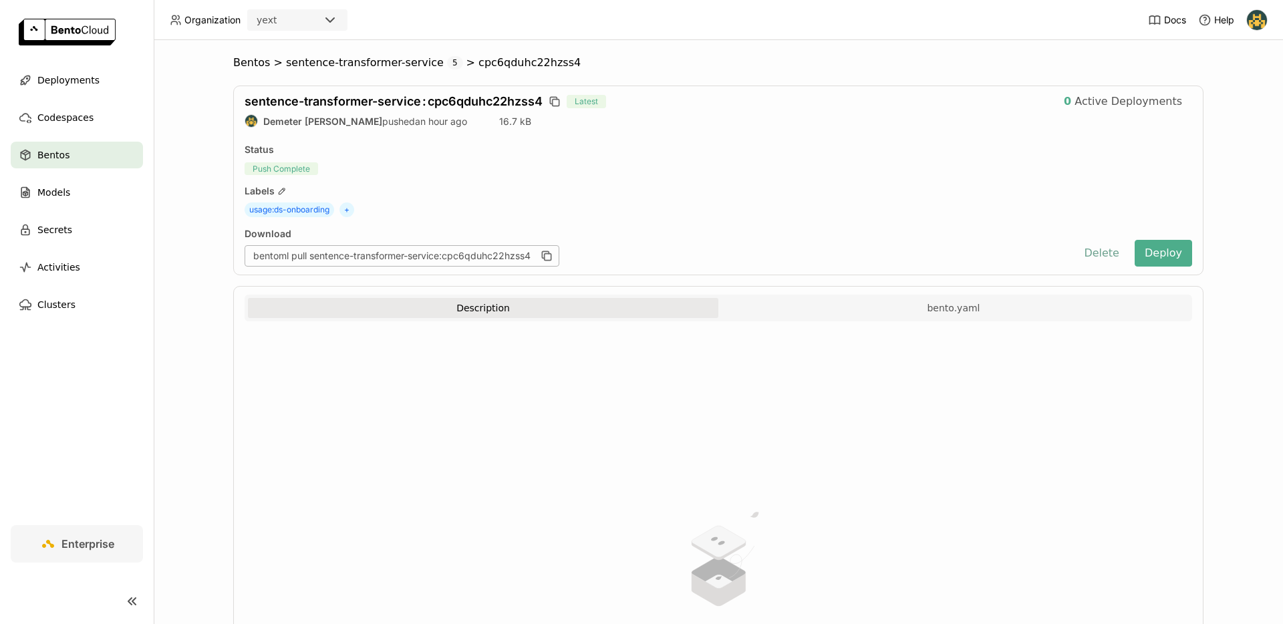
click at [1087, 259] on button "Delete" at bounding box center [1101, 253] width 55 height 27
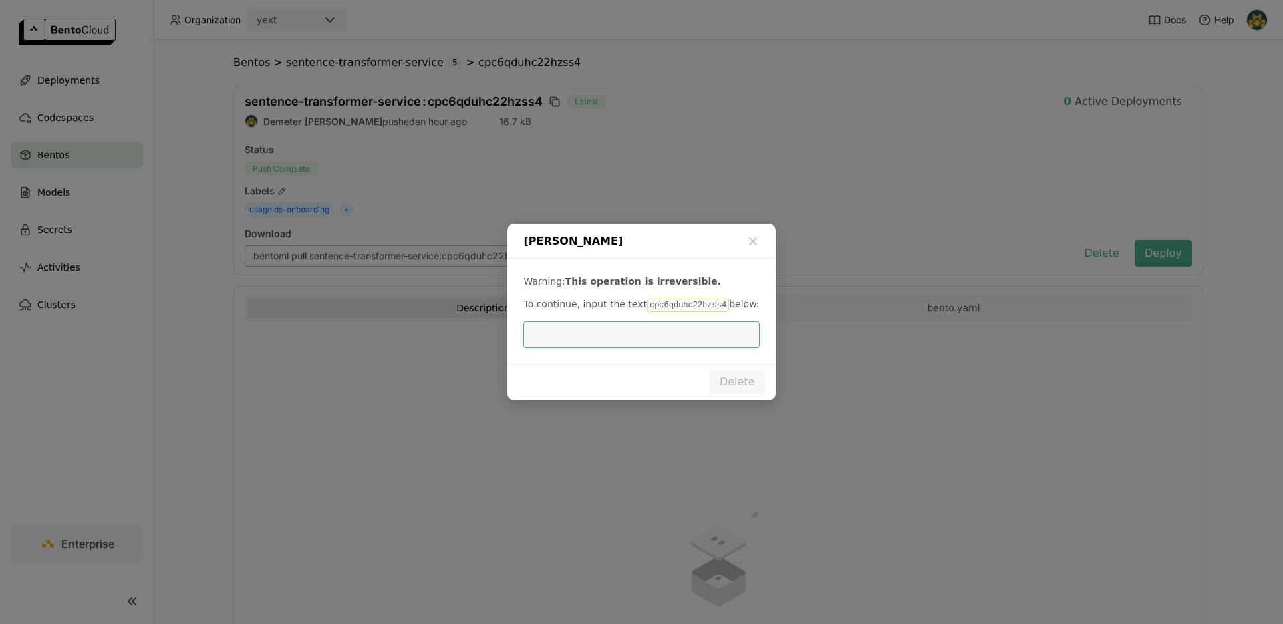
click at [682, 303] on code "cpc6qduhc22hzss4" at bounding box center [688, 305] width 82 height 13
copy code "cpc6qduhc22hzss4"
click at [702, 342] on input "dialog" at bounding box center [641, 334] width 220 height 25
paste input "cpc6qduhc22hzss4"
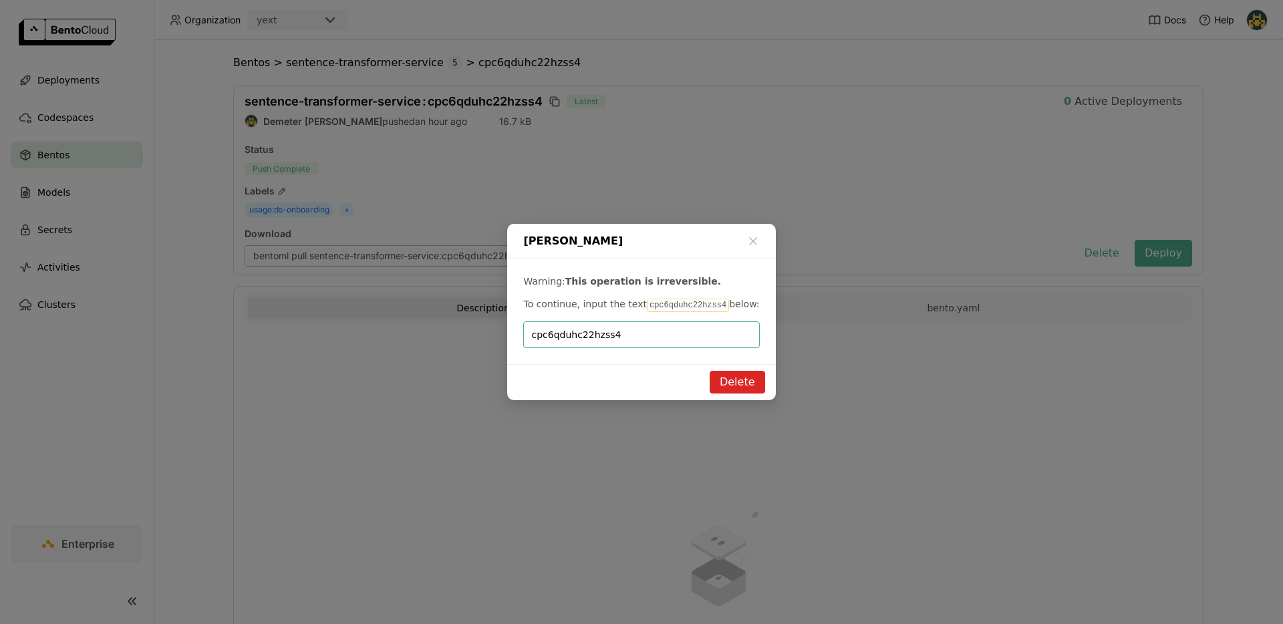
type input "cpc6qduhc22hzss4"
click at [738, 372] on button "Delete" at bounding box center [737, 382] width 55 height 23
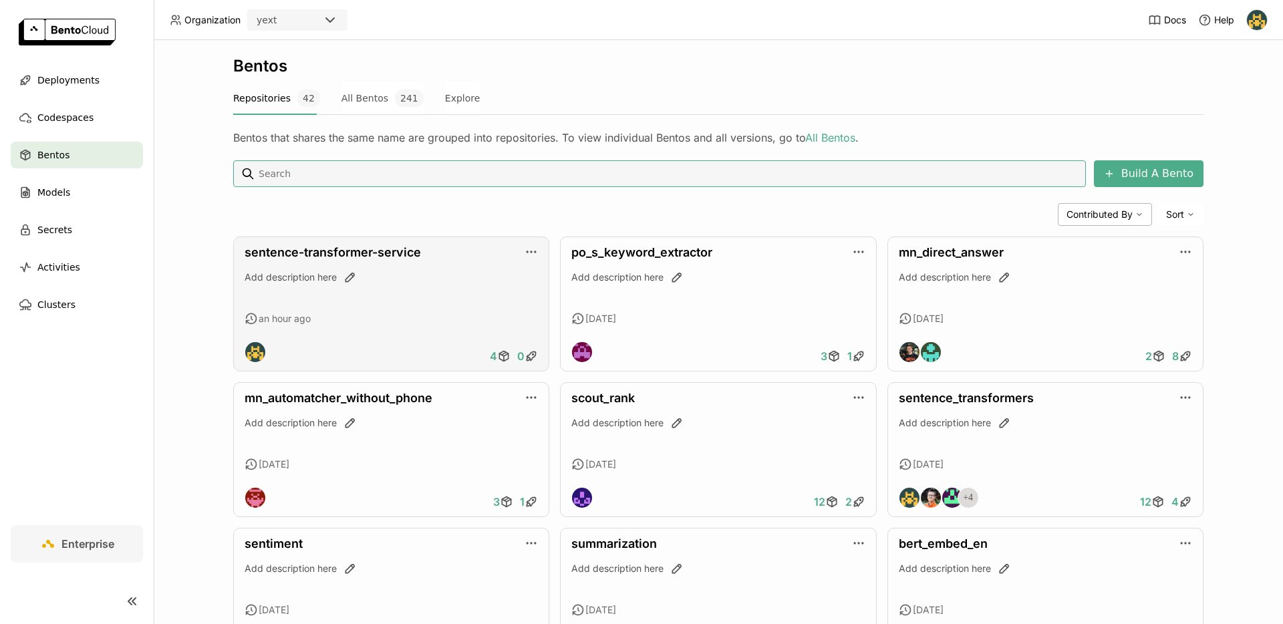
click at [441, 304] on div "Add description here" at bounding box center [391, 289] width 293 height 36
click at [386, 257] on link "sentence-transformer-service" at bounding box center [333, 252] width 176 height 14
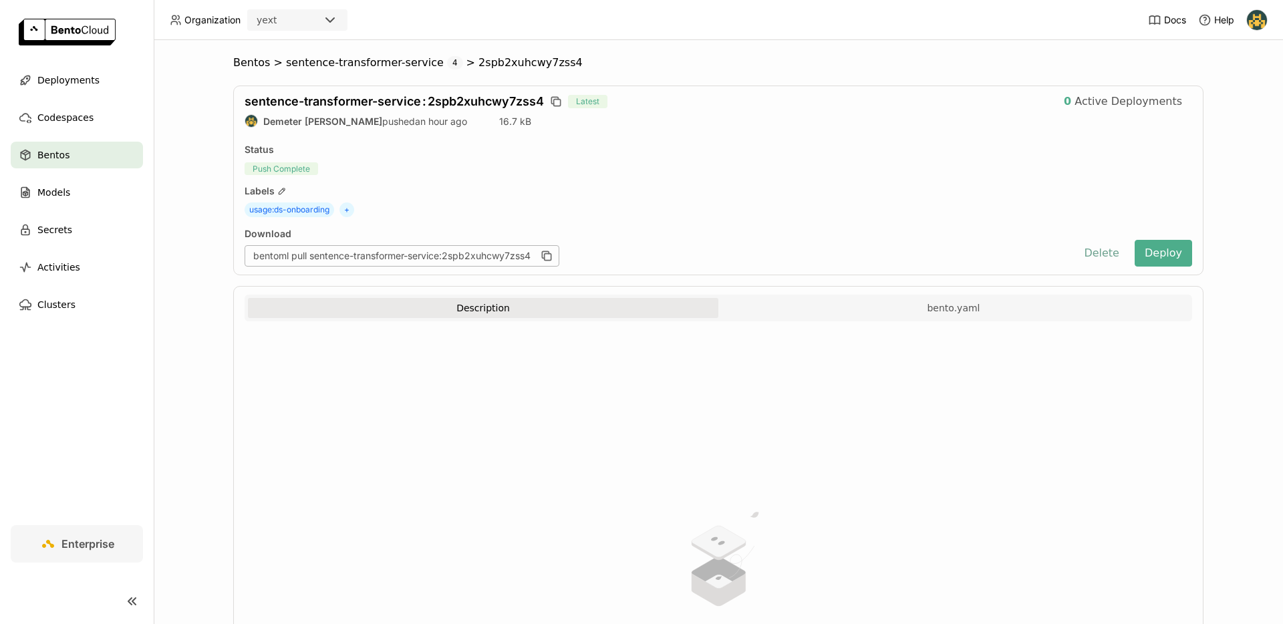
click at [1115, 254] on button "Delete" at bounding box center [1101, 253] width 55 height 27
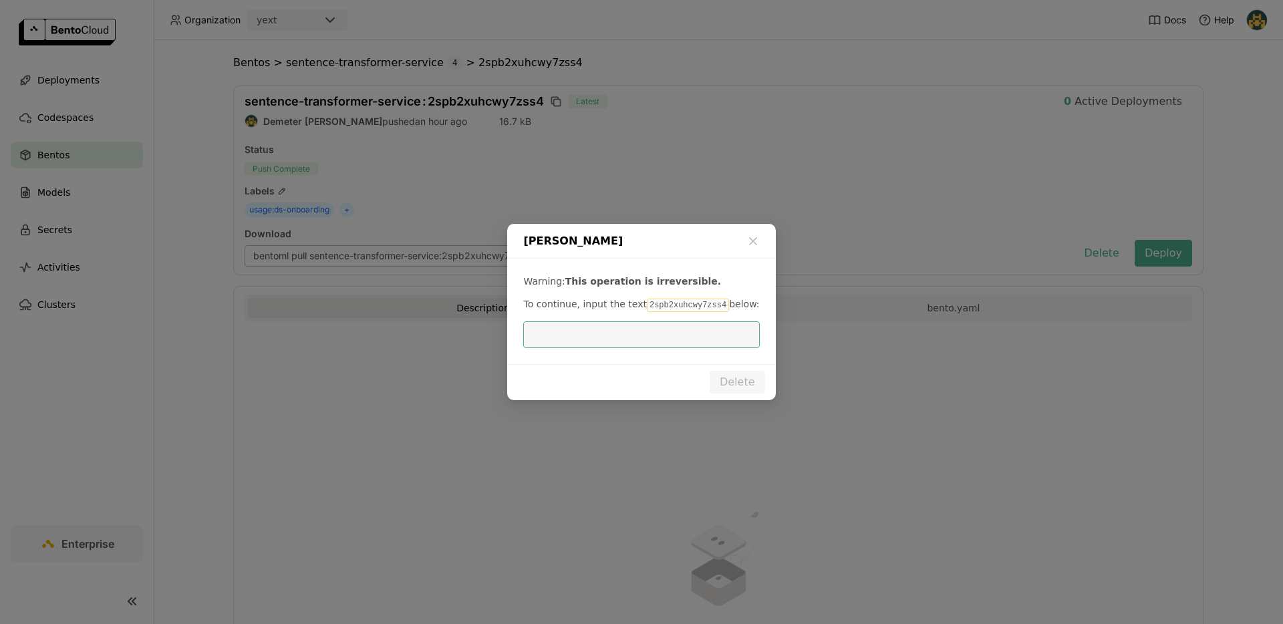
click at [700, 301] on code "2spb2xuhcwy7zss4" at bounding box center [688, 305] width 82 height 13
copy code "2spb2xuhcwy7zss4"
click at [680, 329] on input "dialog" at bounding box center [641, 334] width 220 height 25
paste input "2spb2xuhcwy7zss4"
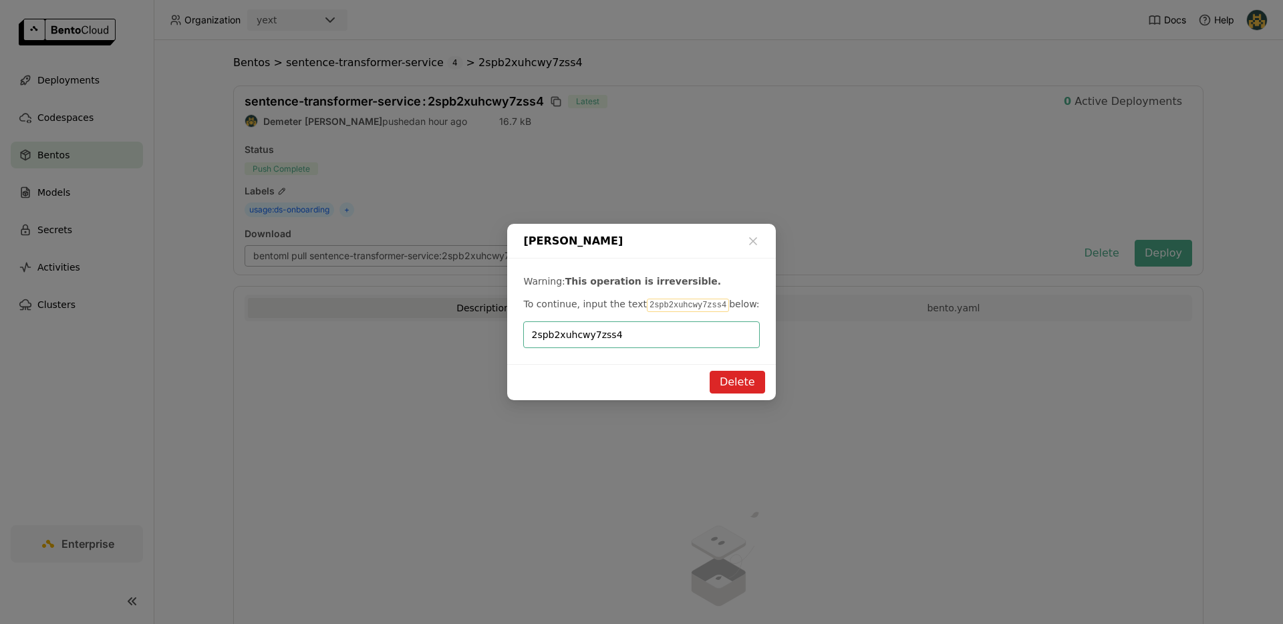
type input "2spb2xuhcwy7zss4"
click at [759, 386] on button "Delete" at bounding box center [737, 382] width 55 height 23
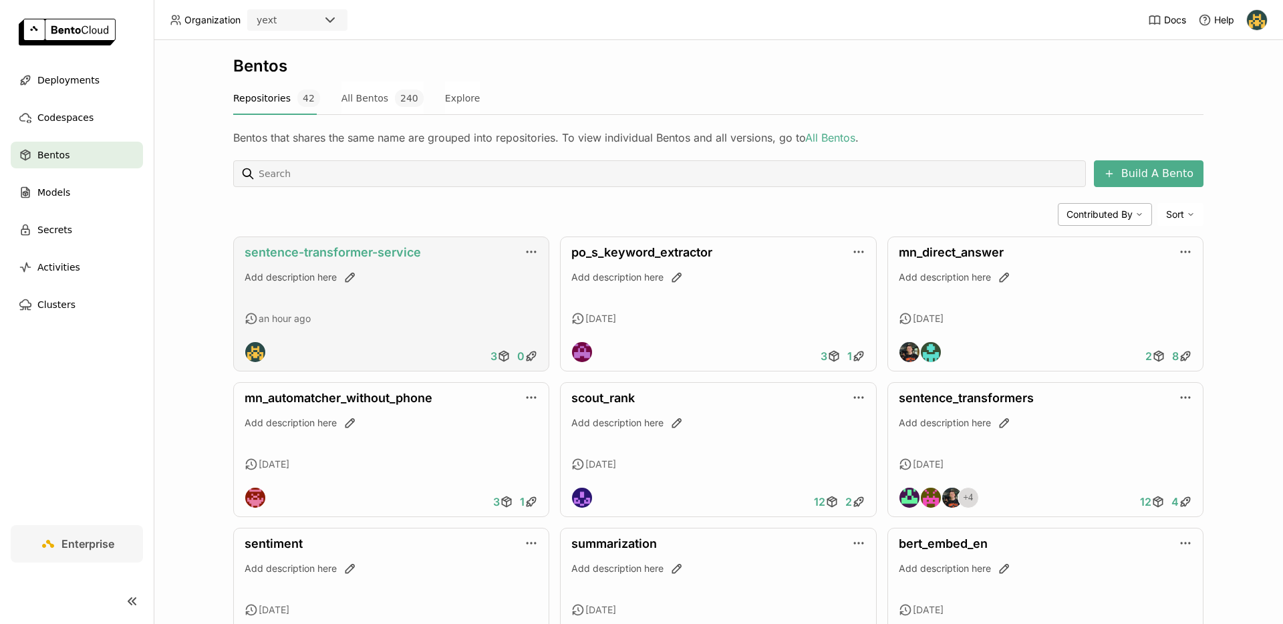
click at [406, 255] on link "sentence-transformer-service" at bounding box center [333, 252] width 176 height 14
